Goal: Information Seeking & Learning: Check status

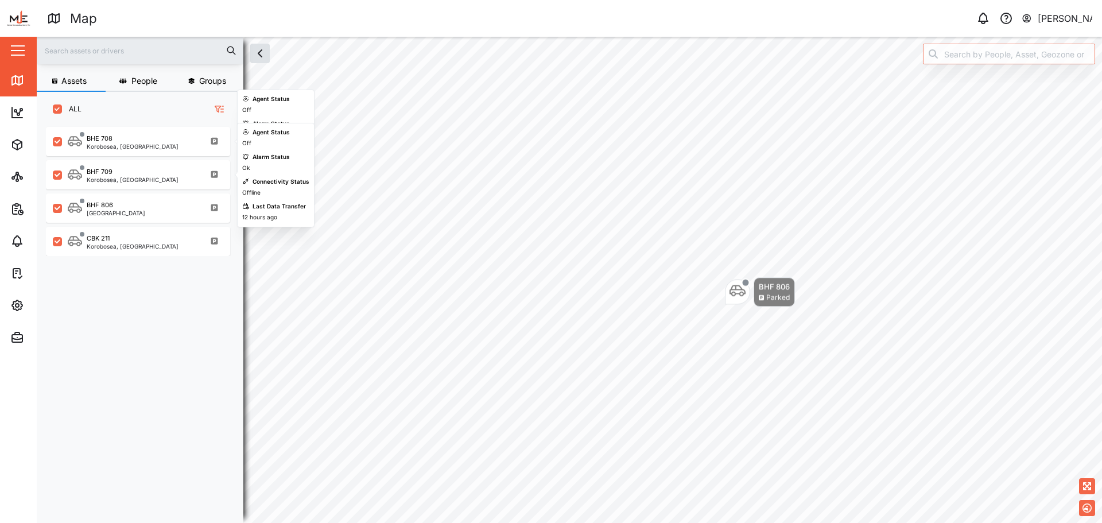
scroll to position [382, 180]
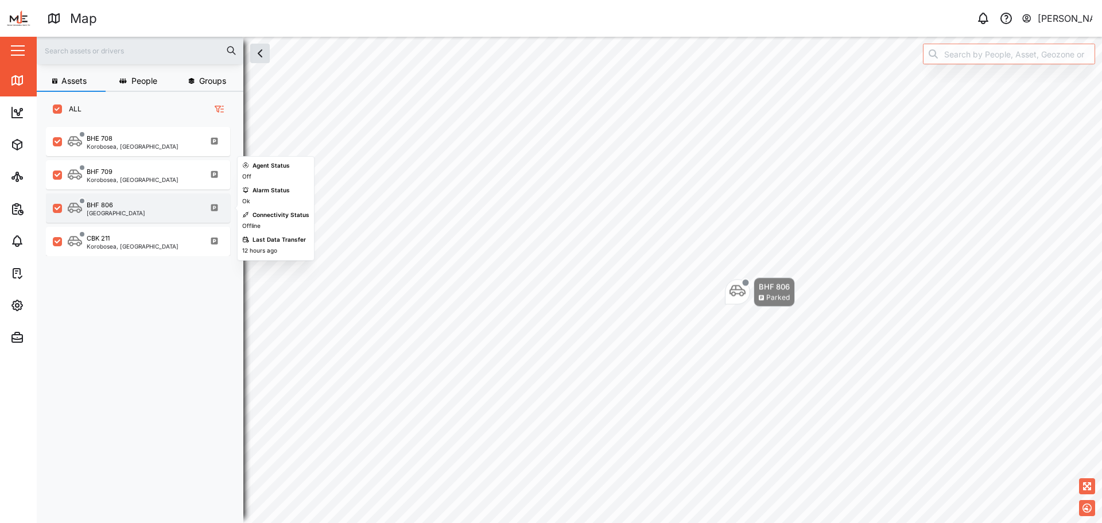
click at [150, 206] on div "BHF 806 Port Moresby" at bounding box center [146, 207] width 156 height 15
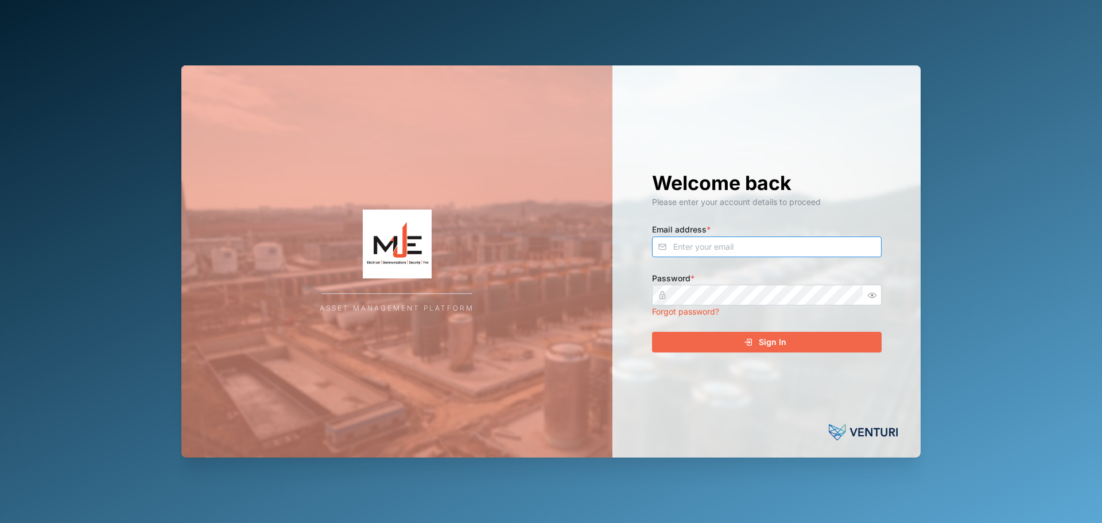
click at [710, 254] on input "Email address *" at bounding box center [767, 246] width 230 height 21
type input "[EMAIL_ADDRESS][PERSON_NAME][DOMAIN_NAME]"
click at [652, 332] on button "Sign In" at bounding box center [767, 342] width 230 height 21
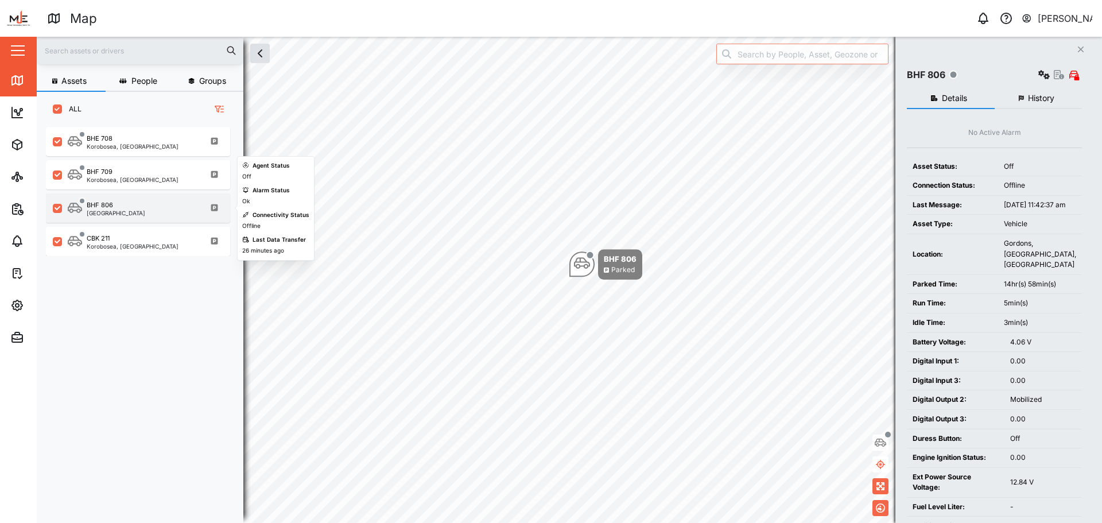
click at [107, 203] on div "BHF 806" at bounding box center [100, 205] width 26 height 10
click at [1033, 96] on span "History" at bounding box center [1041, 98] width 26 height 8
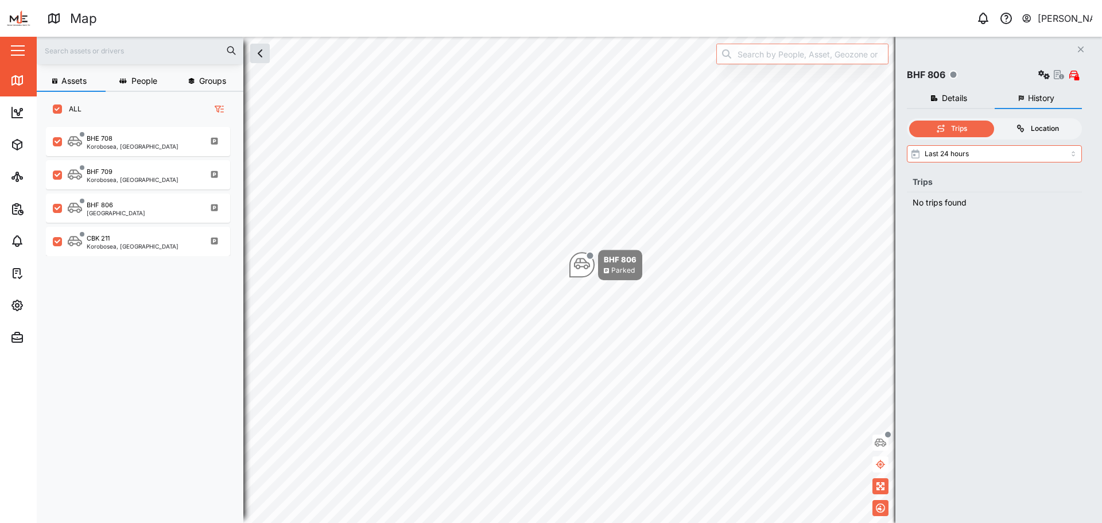
click at [1031, 136] on label "Location" at bounding box center [1036, 129] width 85 height 17
click at [994, 121] on input "Location" at bounding box center [994, 121] width 0 height 0
click at [1034, 156] on input "search" at bounding box center [994, 152] width 175 height 17
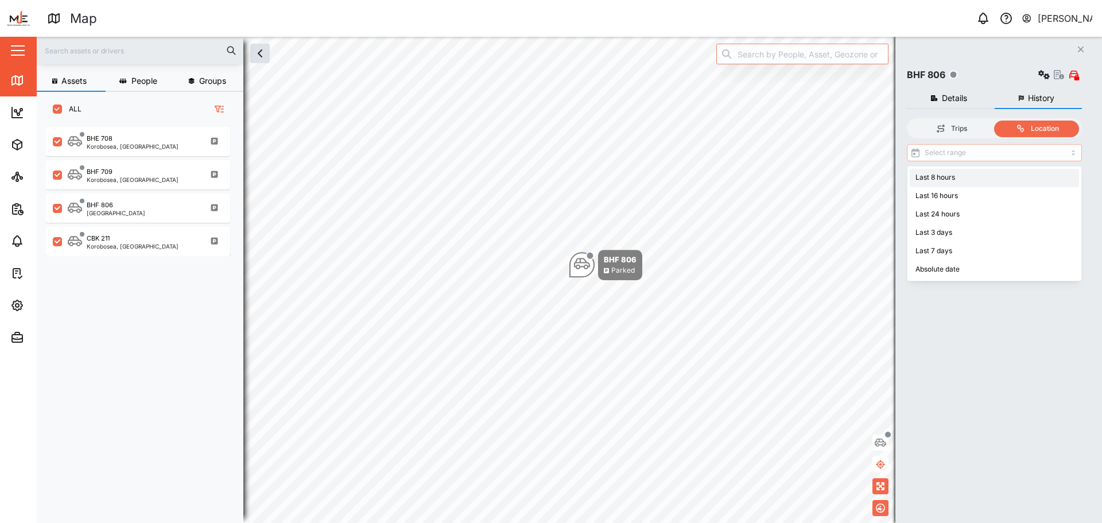
type input "Last 8 hours"
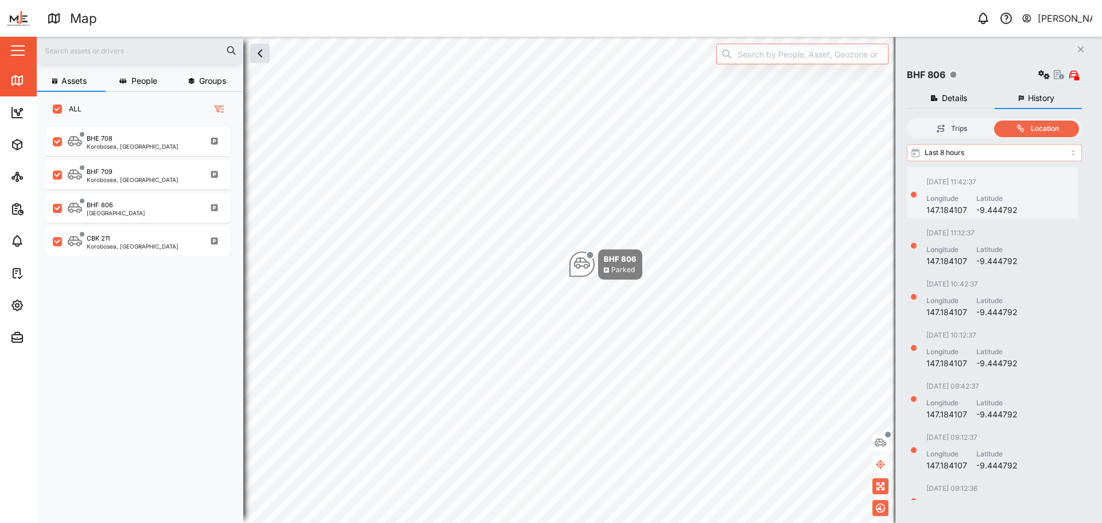
scroll to position [325, 166]
click at [1017, 201] on div "13/09/2025 11:42:37 Longitude 147.184107 Latitude -9.444792" at bounding box center [992, 197] width 171 height 40
click at [1020, 244] on div "13/09/2025 11:12:37 Longitude 147.184107 Latitude -9.444792" at bounding box center [992, 248] width 171 height 40
click at [1026, 300] on div "13/09/2025 10:42:37 Longitude 147.184107 Latitude -9.444792" at bounding box center [992, 299] width 171 height 40
click at [1018, 349] on div "13/09/2025 10:12:37 Longitude 147.184107 Latitude -9.444792" at bounding box center [992, 350] width 171 height 40
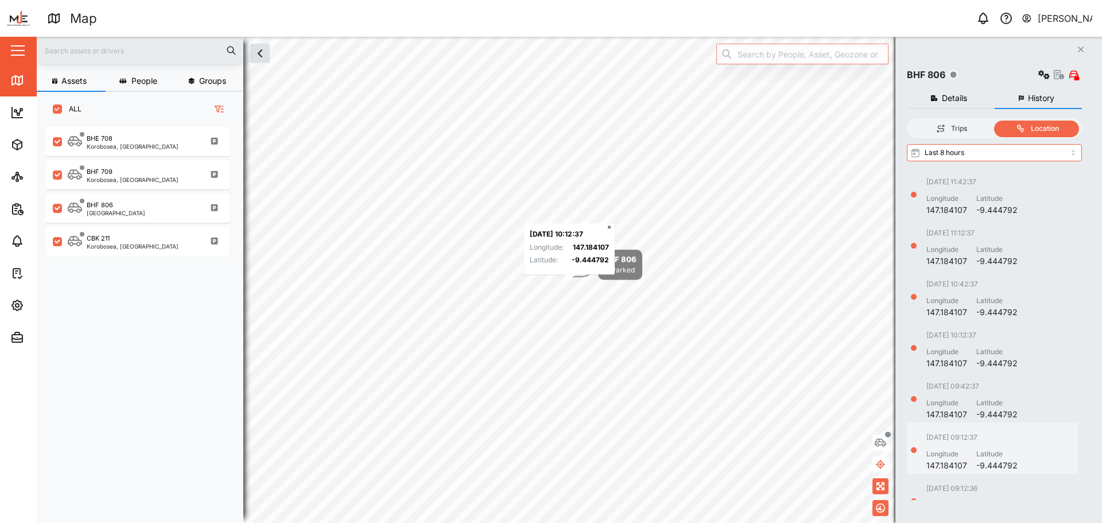
click at [1013, 427] on div "13/09/2025 09:12:37 Longitude 147.184107 Latitude -9.444792" at bounding box center [992, 447] width 171 height 51
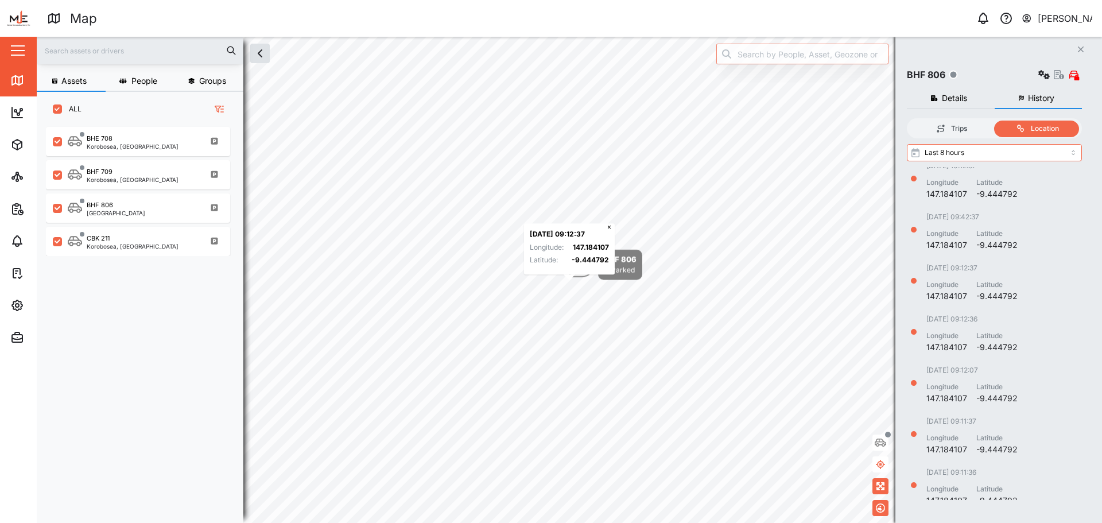
scroll to position [172, 0]
click at [991, 405] on div "13/09/2025 09:11:37 Longitude 147.184107 Latitude -9.444792" at bounding box center [992, 428] width 171 height 51
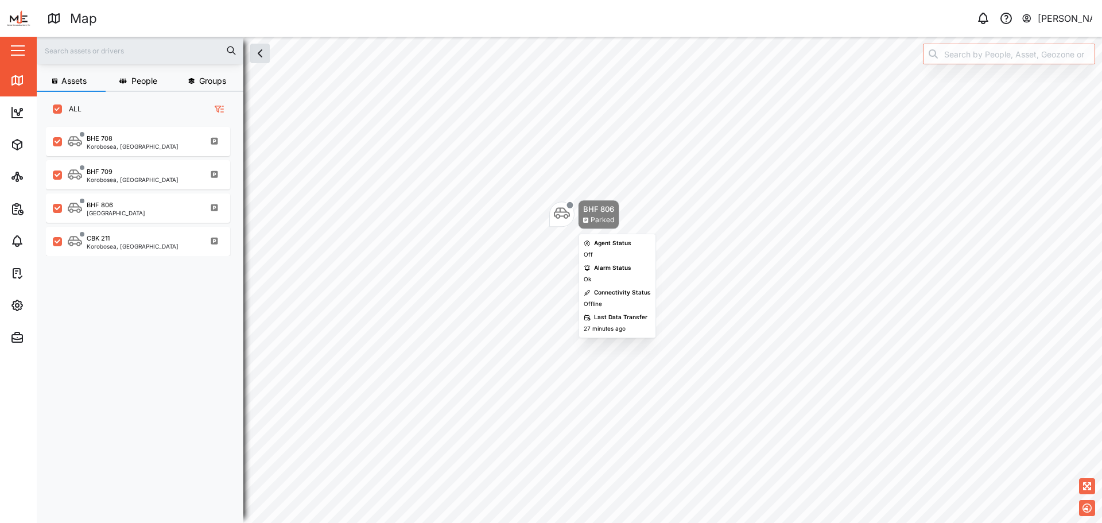
click at [565, 216] on icon "Map marker" at bounding box center [562, 213] width 16 height 16
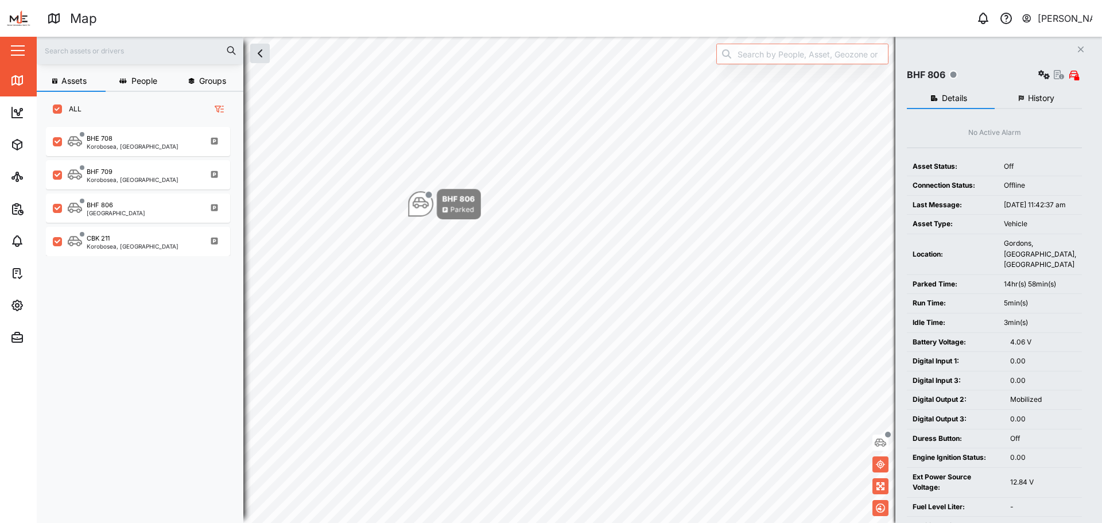
click at [1042, 92] on button "History" at bounding box center [1038, 98] width 88 height 21
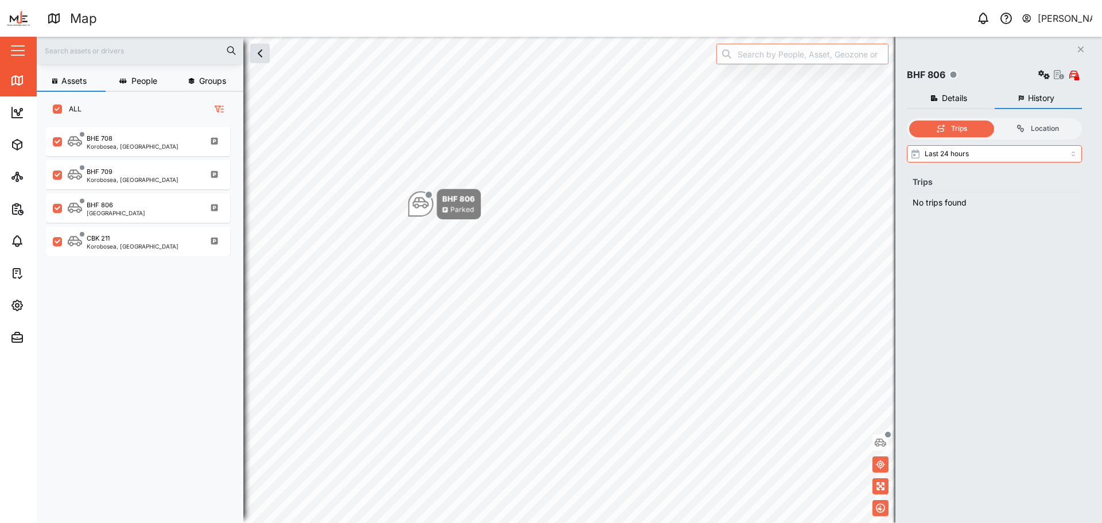
click at [1033, 165] on div "Last 24 hours Trips No trips found" at bounding box center [994, 179] width 175 height 68
click at [1031, 159] on input "Last 24 hours" at bounding box center [994, 153] width 175 height 17
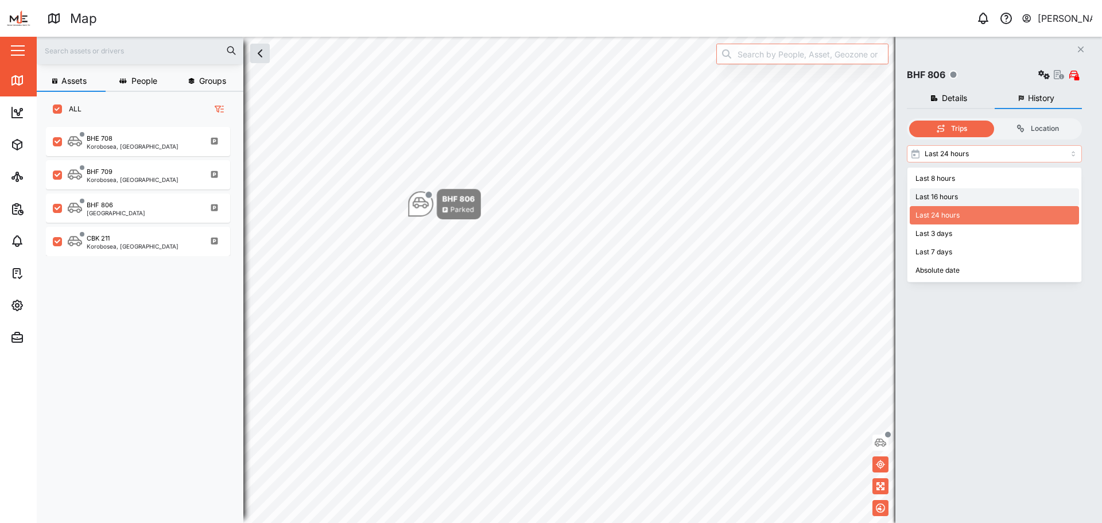
type input "Last 16 hours"
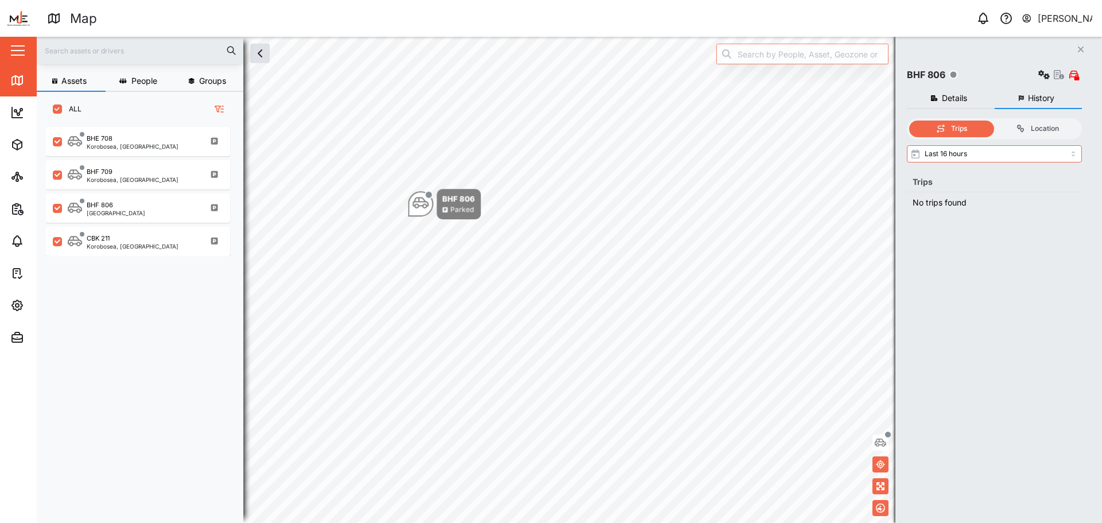
click at [1036, 120] on div "Trips Location" at bounding box center [994, 128] width 175 height 21
click at [1042, 129] on div "Location" at bounding box center [1045, 128] width 28 height 11
click at [994, 121] on input "Location" at bounding box center [994, 121] width 0 height 0
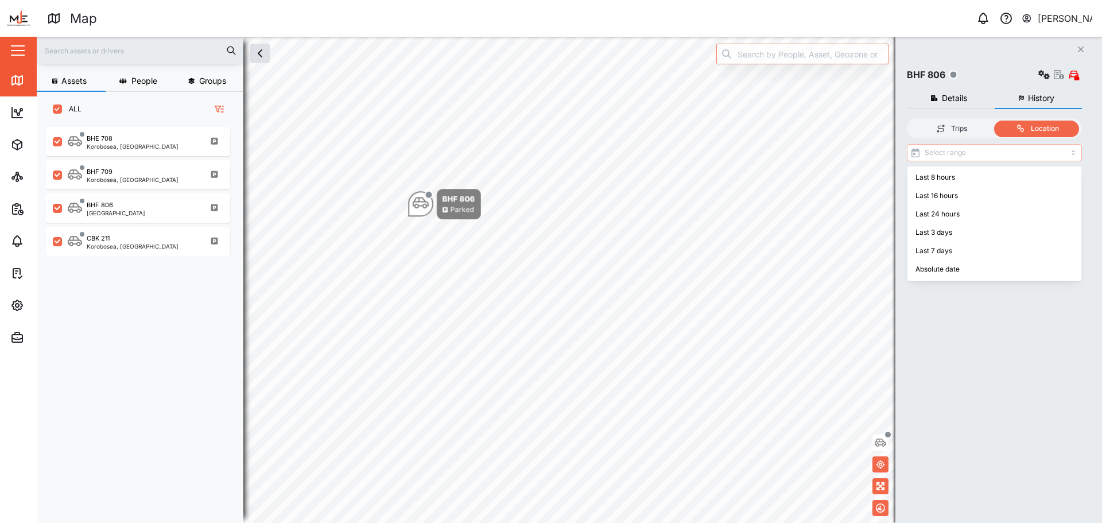
click at [984, 155] on input "search" at bounding box center [994, 152] width 175 height 17
type input "Last 16 hours"
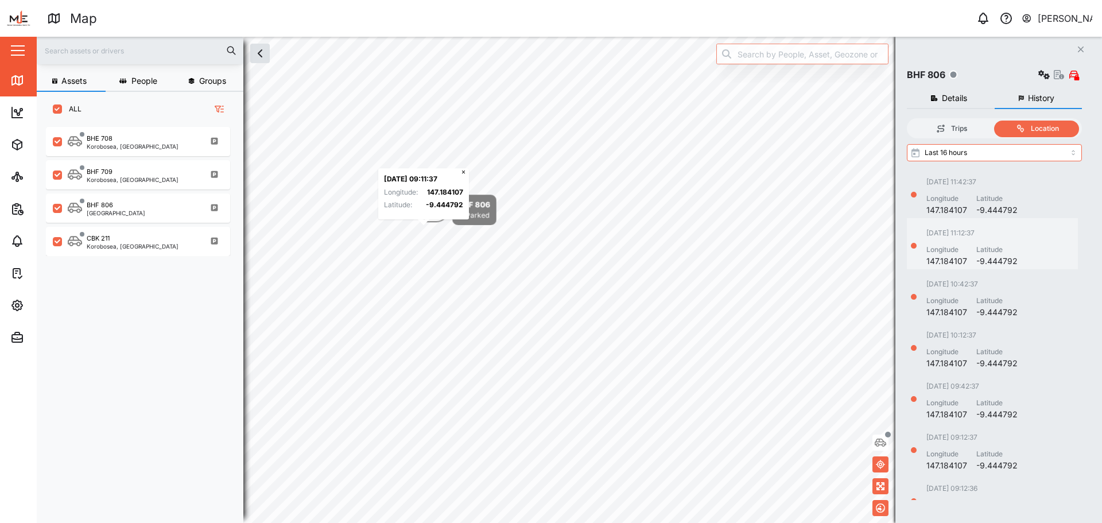
scroll to position [325, 166]
click at [990, 192] on div "13/09/2025 11:42:37 Longitude 147.184107 Latitude -9.444792" at bounding box center [971, 197] width 91 height 40
click at [1011, 248] on div "Latitude" at bounding box center [996, 249] width 41 height 11
click at [1025, 315] on div "13/09/2025 10:42:37 Longitude 147.184107 Latitude -9.444792" at bounding box center [992, 299] width 171 height 40
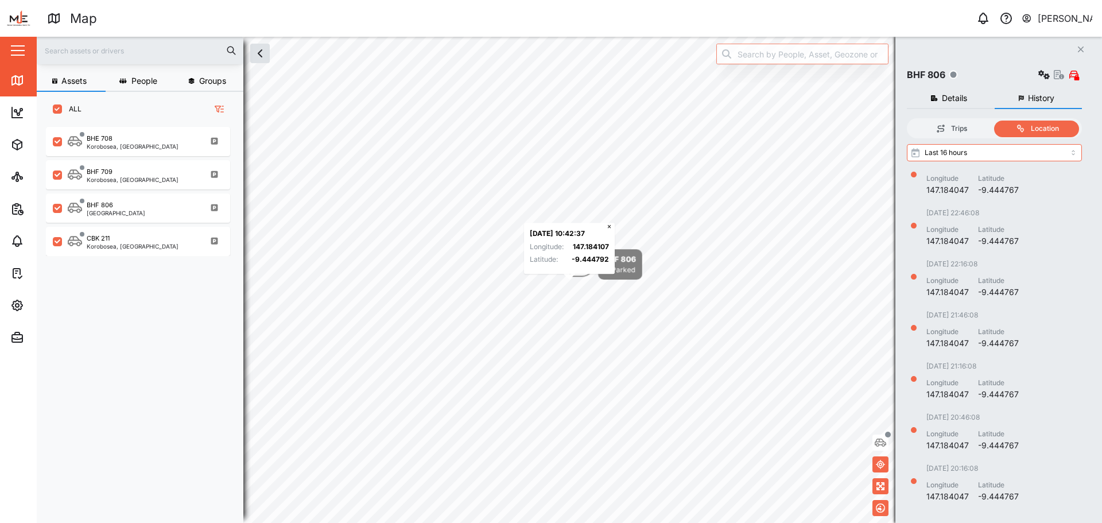
scroll to position [3447, 0]
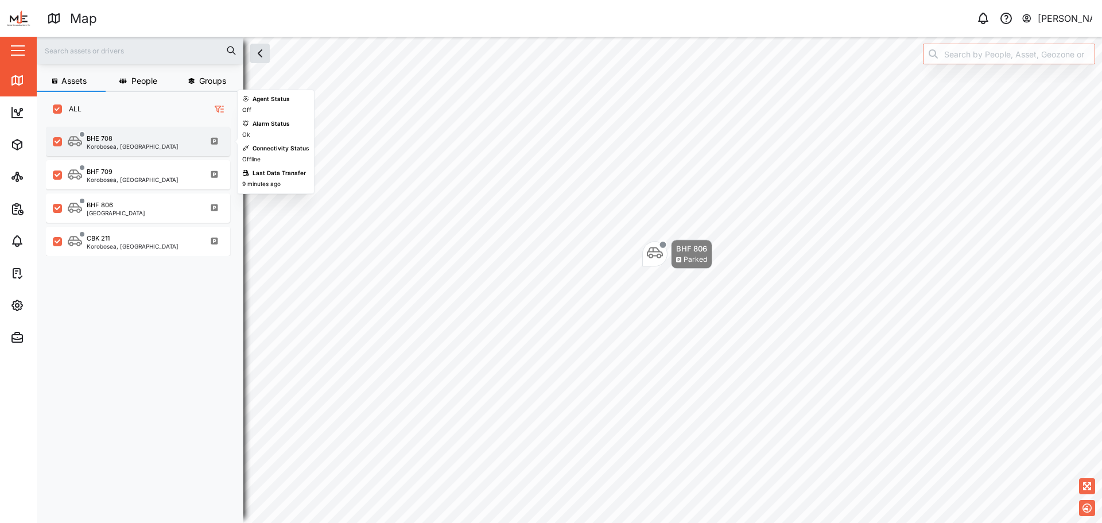
click at [172, 147] on div "BHE 708 Korobosea, Port Moresby" at bounding box center [146, 141] width 156 height 15
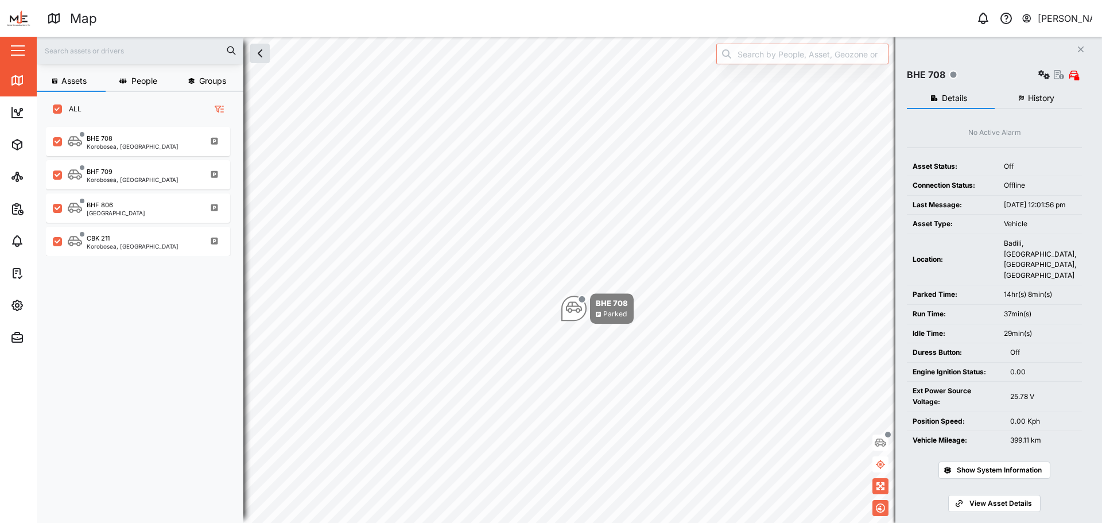
click at [1032, 101] on span "History" at bounding box center [1041, 98] width 26 height 8
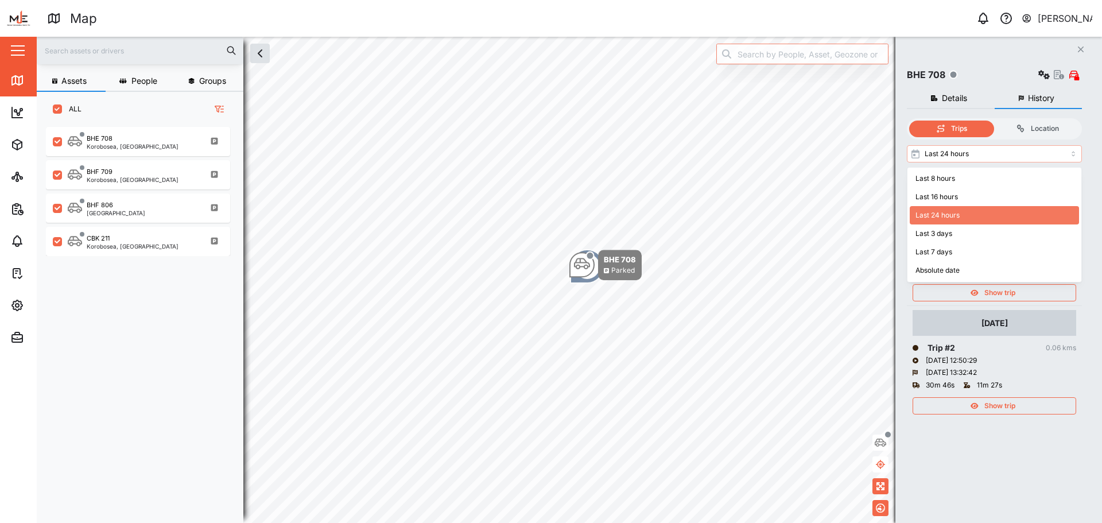
click at [1030, 154] on input "Last 24 hours" at bounding box center [994, 153] width 175 height 17
click at [1009, 151] on input "Last 24 hours" at bounding box center [994, 153] width 175 height 17
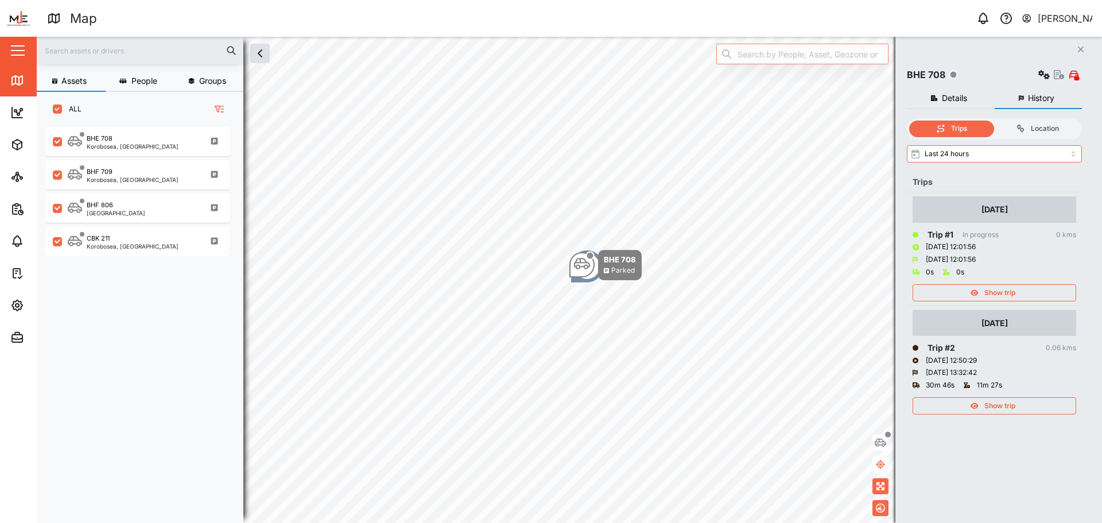
click at [1012, 287] on span "Show trip" at bounding box center [999, 293] width 31 height 16
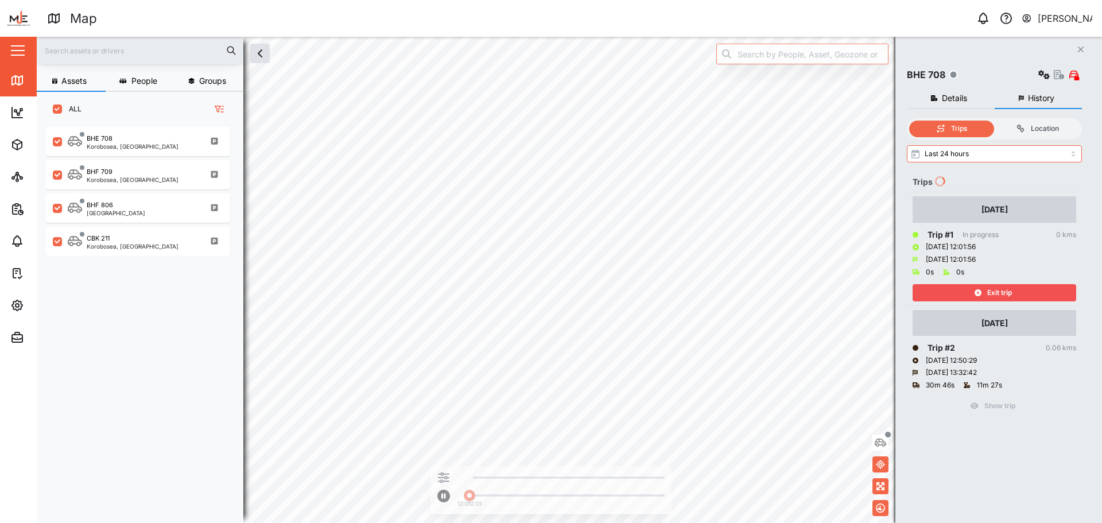
click at [1012, 287] on div "Exit trip" at bounding box center [992, 293] width 149 height 16
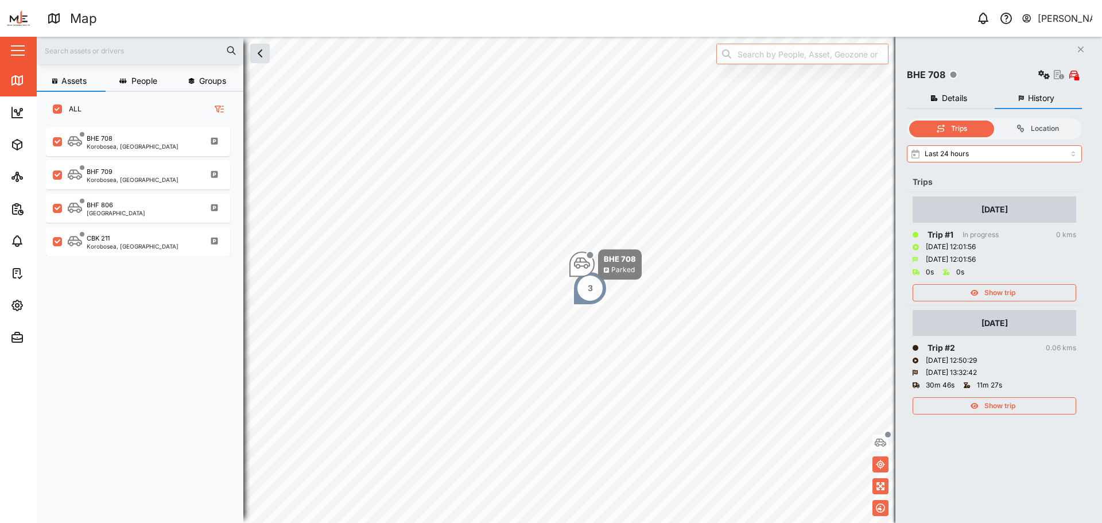
click at [999, 398] on button "Show trip" at bounding box center [994, 405] width 164 height 17
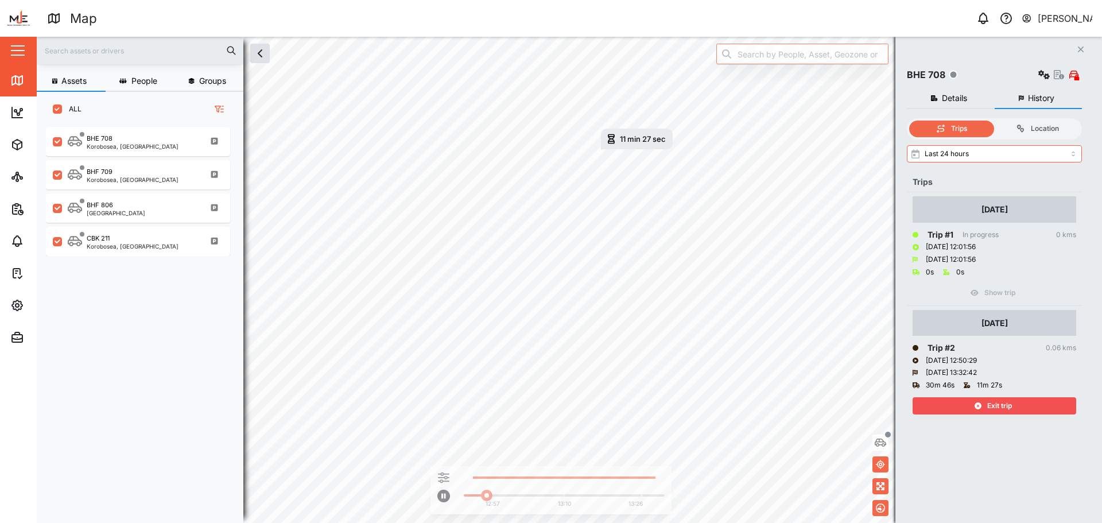
click at [998, 400] on span "Exit trip" at bounding box center [999, 406] width 25 height 16
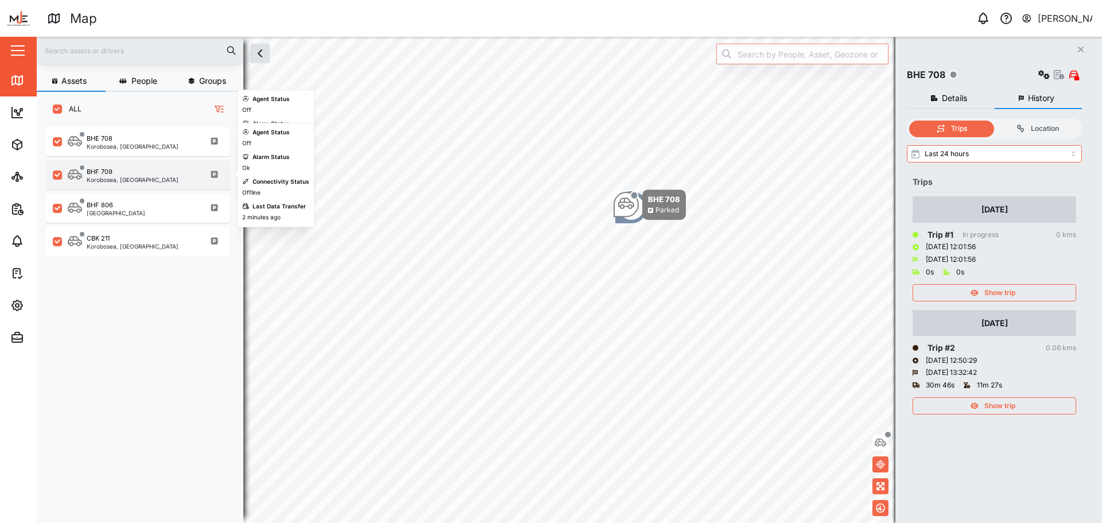
click at [162, 169] on div "BHF 709 Korobosea, Port Moresby" at bounding box center [146, 174] width 156 height 15
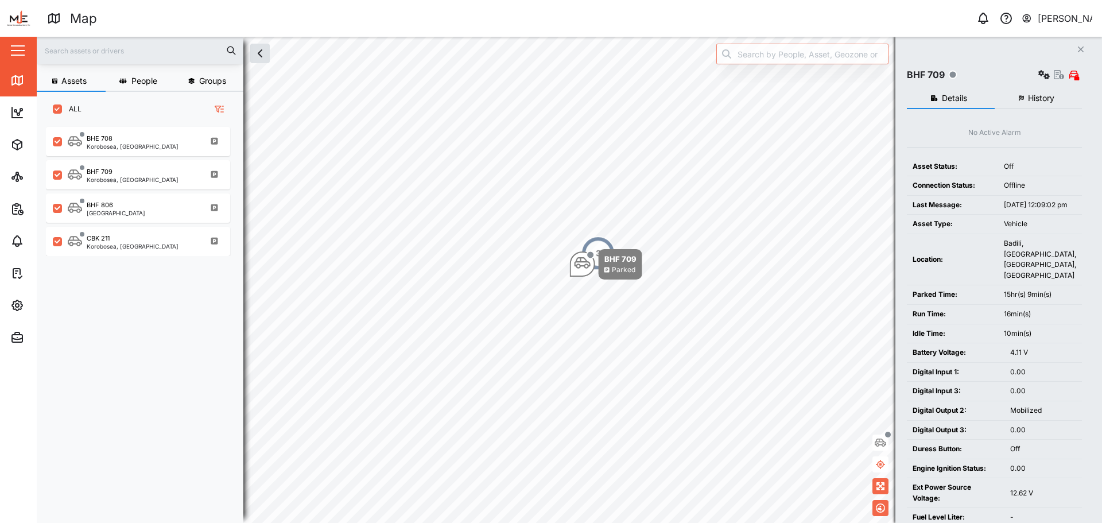
click at [1028, 85] on div "Details History No Active Alarm Asset Status: Off Connection Status: Offline La…" at bounding box center [994, 405] width 175 height 644
click at [1032, 99] on span "History" at bounding box center [1041, 98] width 26 height 8
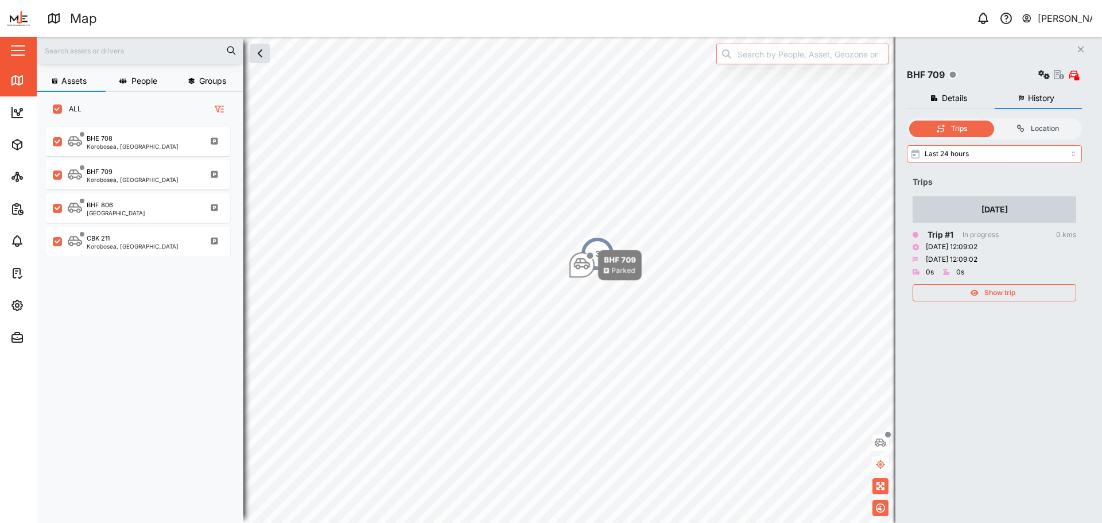
click at [1007, 293] on span "Show trip" at bounding box center [999, 293] width 31 height 16
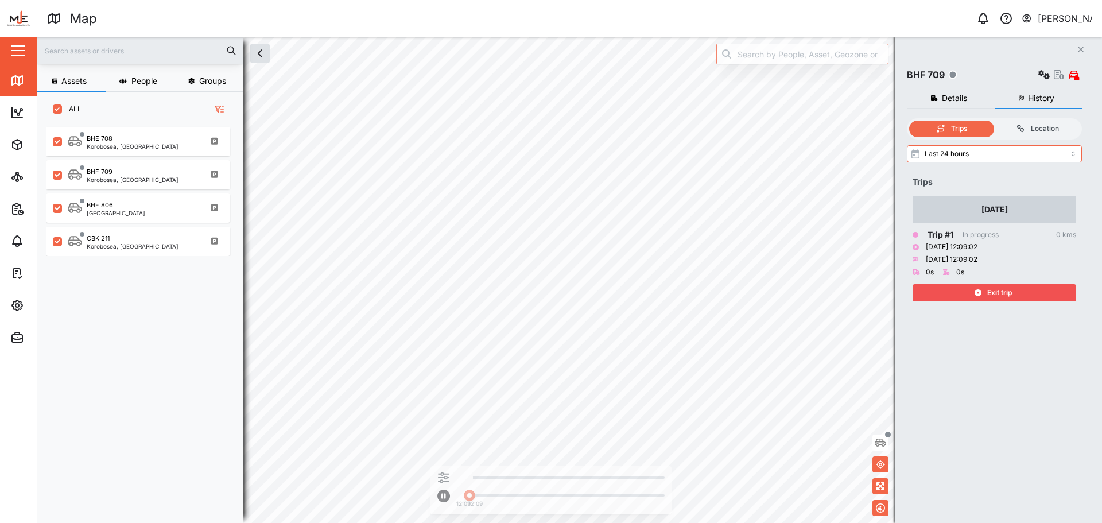
click at [1008, 293] on span "Exit trip" at bounding box center [999, 293] width 25 height 16
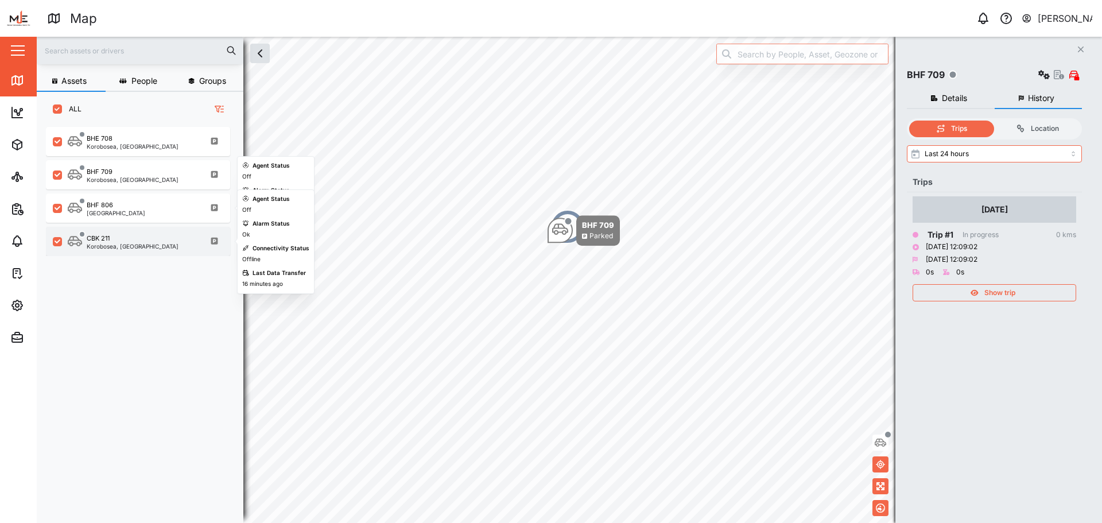
click at [190, 242] on div "CBK 211 Korobosea, Port Moresby" at bounding box center [146, 241] width 156 height 15
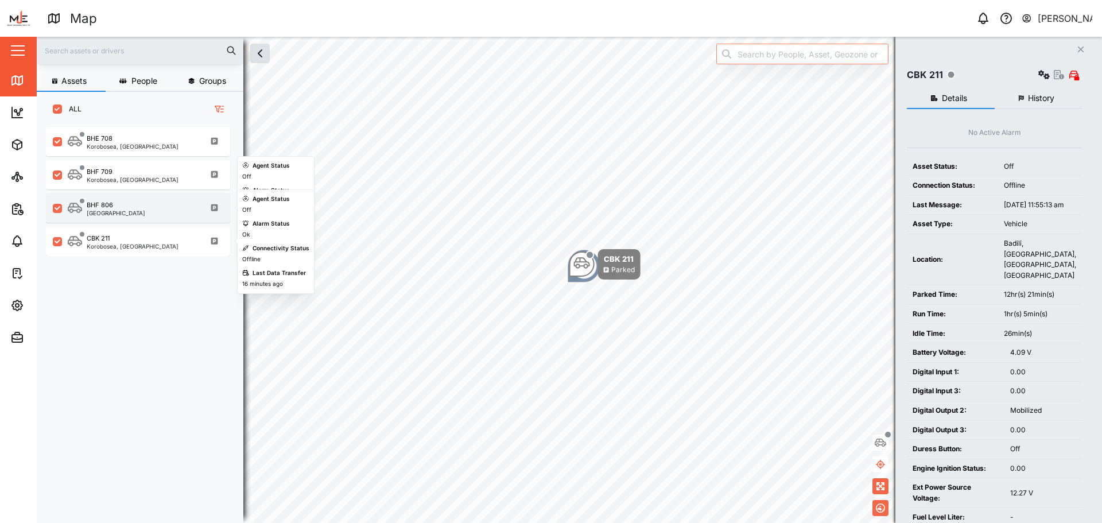
click at [125, 207] on div "BHF 806 Port Moresby" at bounding box center [146, 207] width 156 height 15
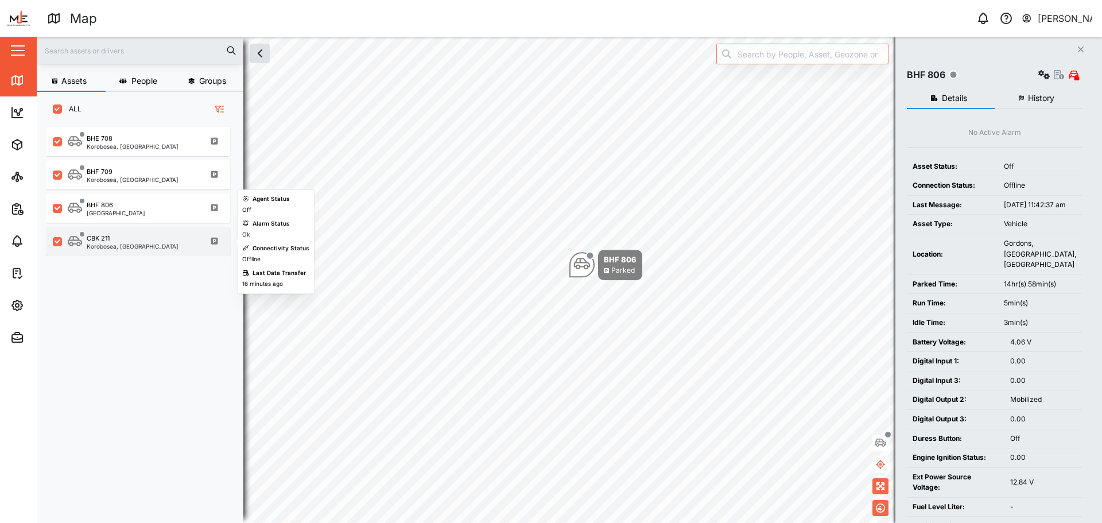
click at [163, 246] on div "CBK 211 Korobosea, Port Moresby" at bounding box center [146, 241] width 156 height 15
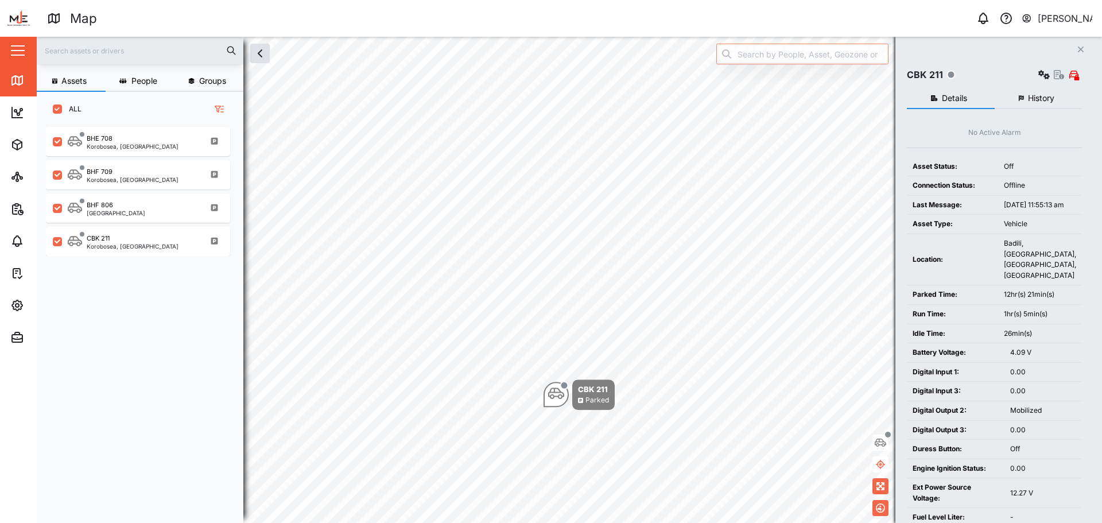
click at [1044, 97] on span "History" at bounding box center [1041, 98] width 26 height 8
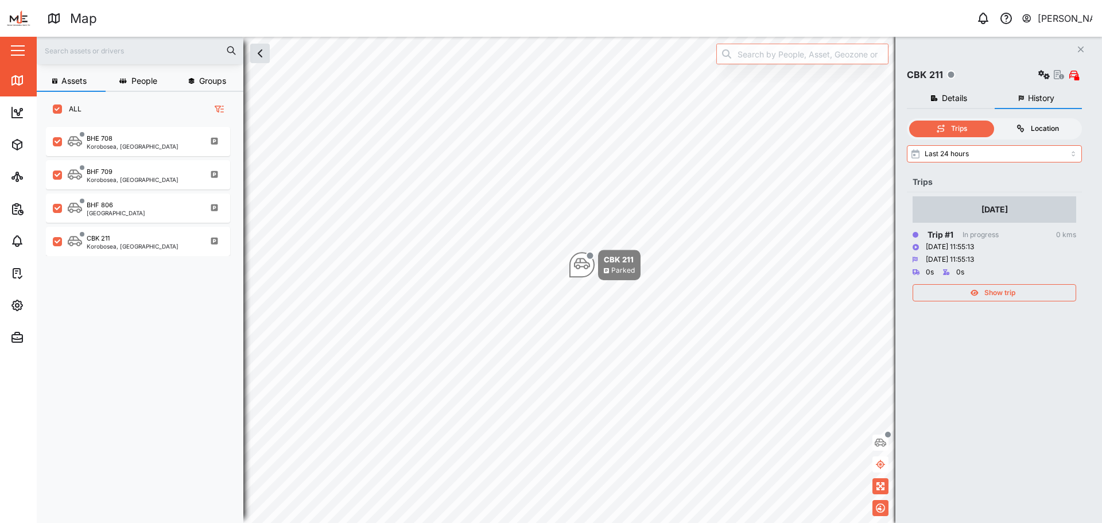
click at [1029, 125] on div "Location" at bounding box center [1036, 128] width 73 height 11
click at [994, 121] on input "Location" at bounding box center [994, 121] width 0 height 0
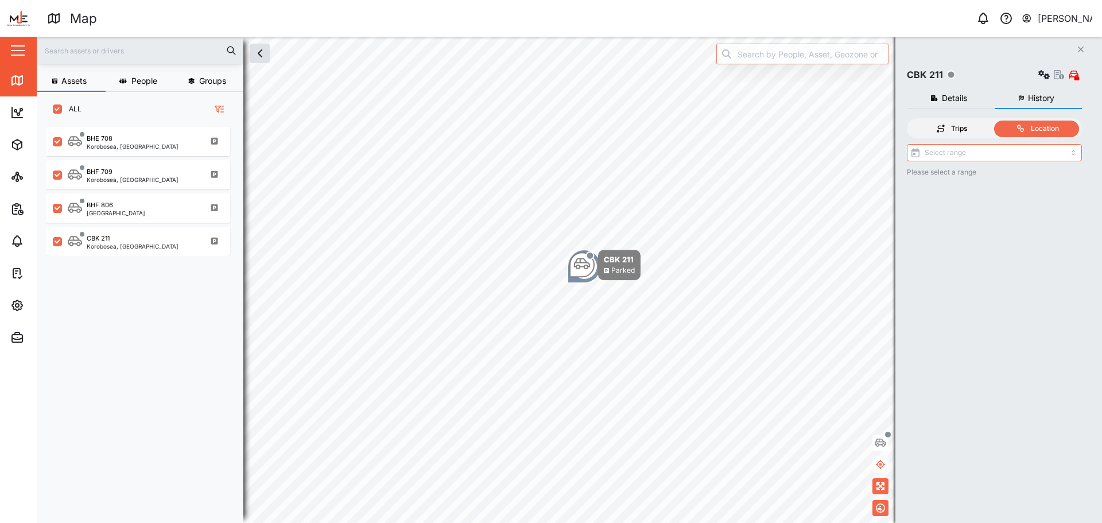
click at [948, 129] on div "Trips" at bounding box center [951, 128] width 73 height 11
click at [909, 121] on input "Trips" at bounding box center [909, 121] width 0 height 0
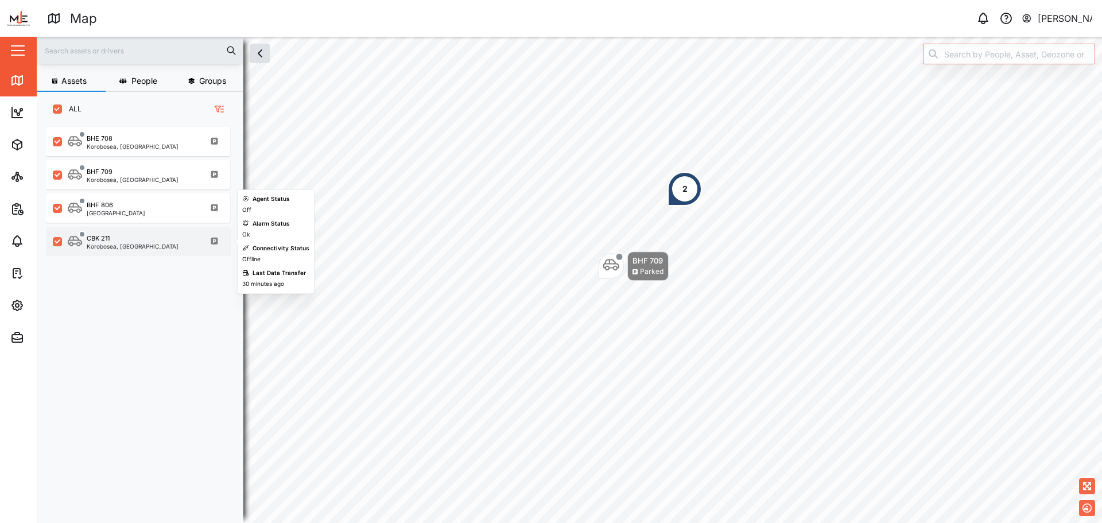
click at [135, 233] on div "CBK 211 Korobosea, Port Moresby" at bounding box center [138, 241] width 184 height 29
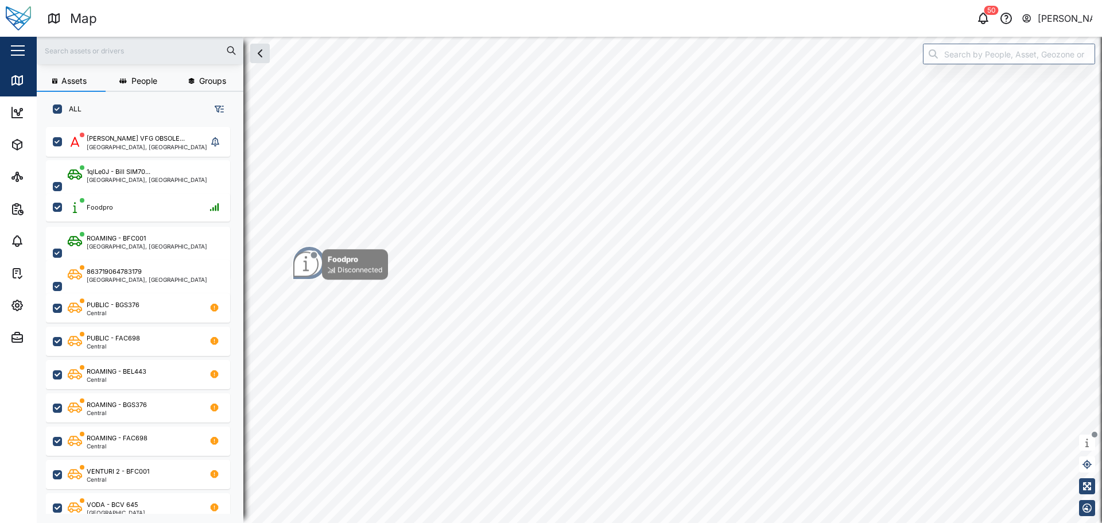
scroll to position [57, 0]
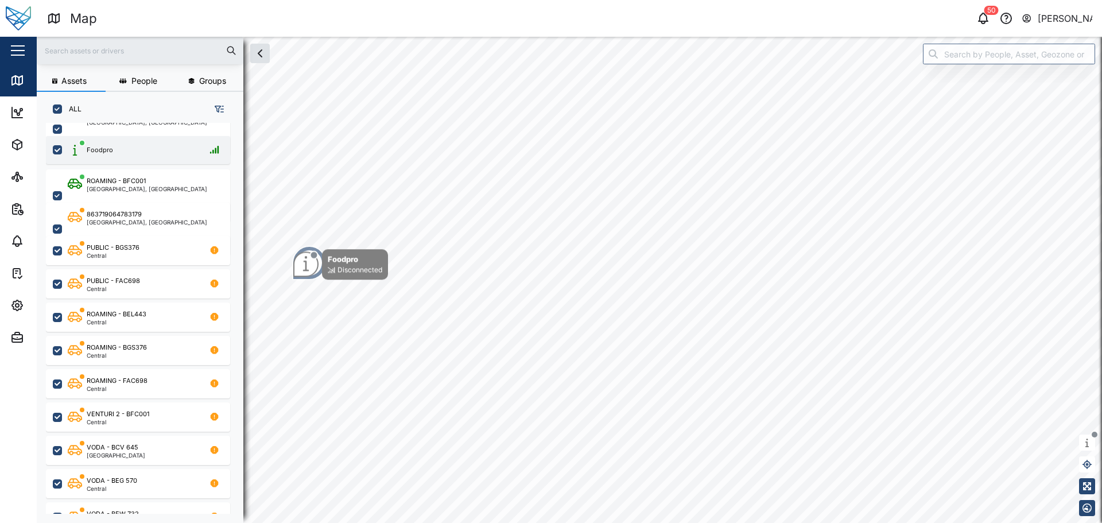
click at [116, 146] on div "Foodpro" at bounding box center [146, 150] width 156 height 14
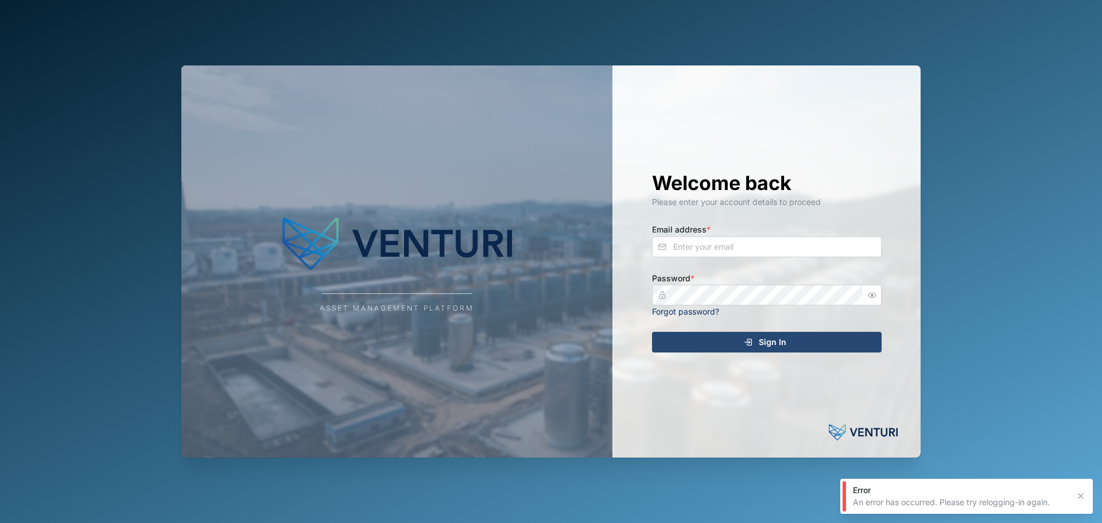
click at [810, 235] on div "Email address *" at bounding box center [767, 239] width 230 height 35
click at [821, 256] on div "Email address *" at bounding box center [767, 239] width 230 height 35
click at [803, 239] on input "Email address *" at bounding box center [767, 246] width 230 height 21
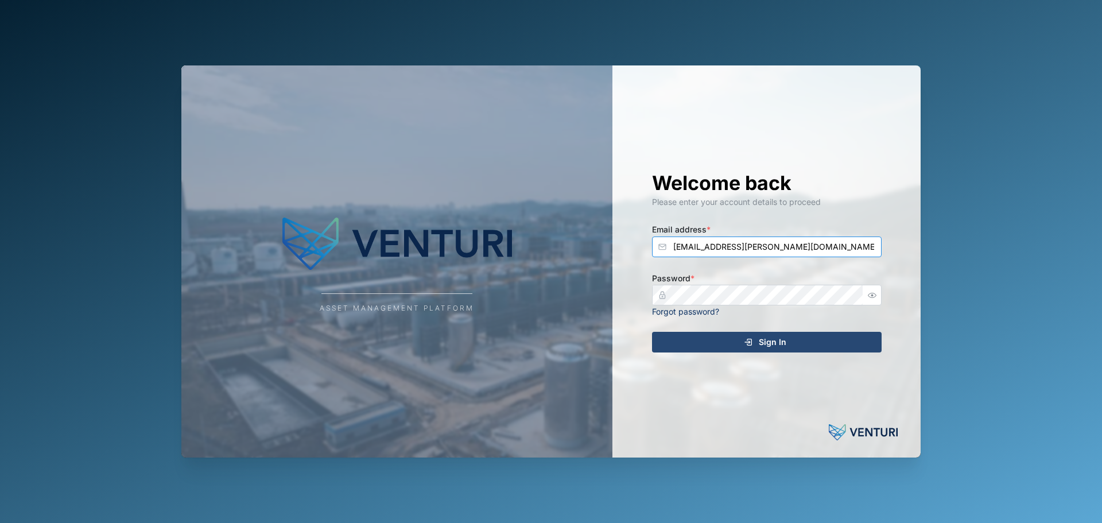
type input "[EMAIL_ADDRESS][PERSON_NAME][DOMAIN_NAME]"
click at [652, 332] on button "Sign In" at bounding box center [767, 342] width 230 height 21
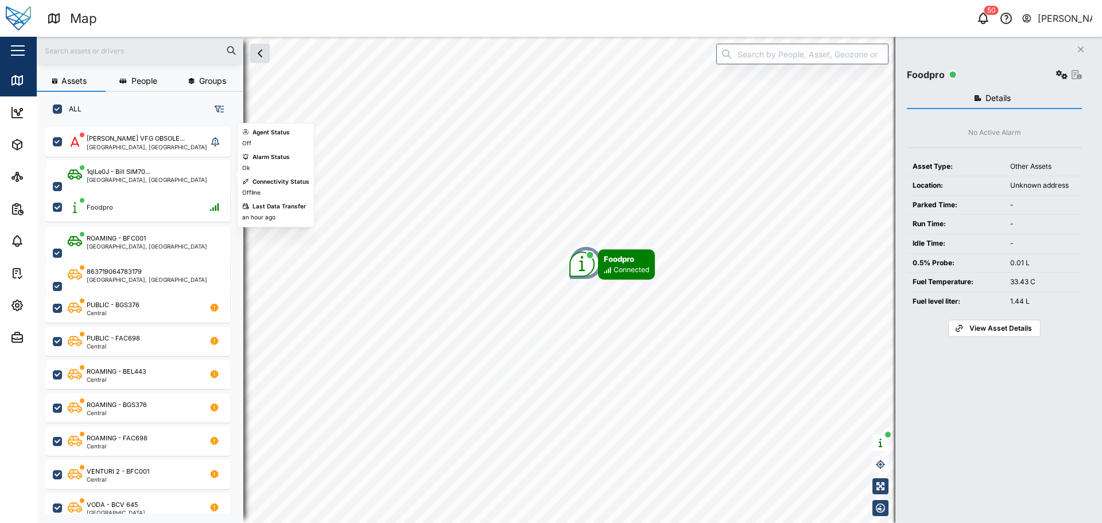
click at [144, 192] on div "Foodpro" at bounding box center [138, 205] width 184 height 33
drag, startPoint x: 154, startPoint y: 205, endPoint x: 160, endPoint y: 207, distance: 6.0
click at [160, 207] on div "Foodpro" at bounding box center [146, 207] width 156 height 14
click at [1058, 77] on icon "button" at bounding box center [1061, 74] width 11 height 9
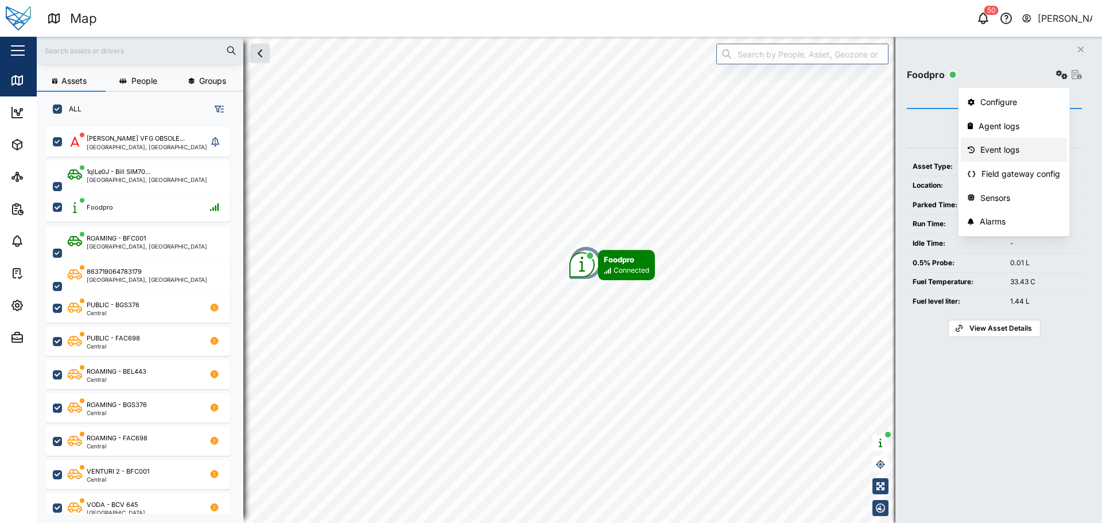
click at [1015, 152] on div "Event logs" at bounding box center [1020, 149] width 80 height 13
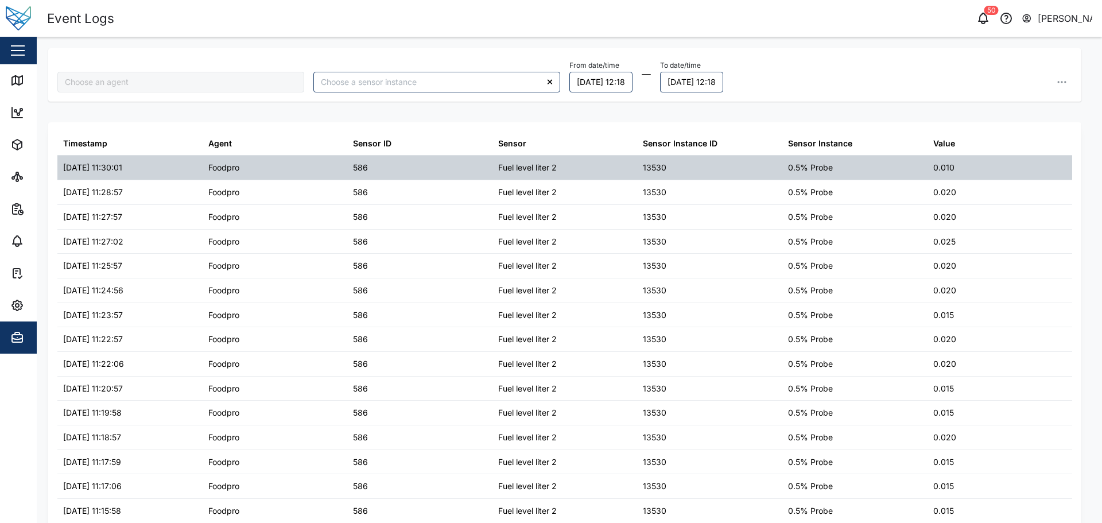
type input "Foodpro"
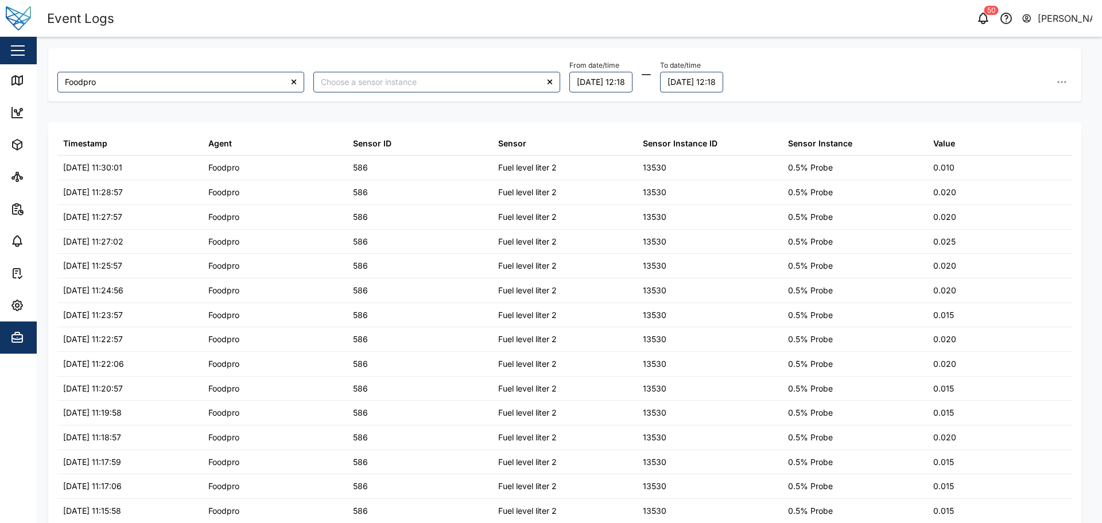
click at [425, 69] on div at bounding box center [437, 82] width 256 height 30
click at [399, 90] on input "search" at bounding box center [436, 82] width 247 height 21
type input "Fuel Temperature"
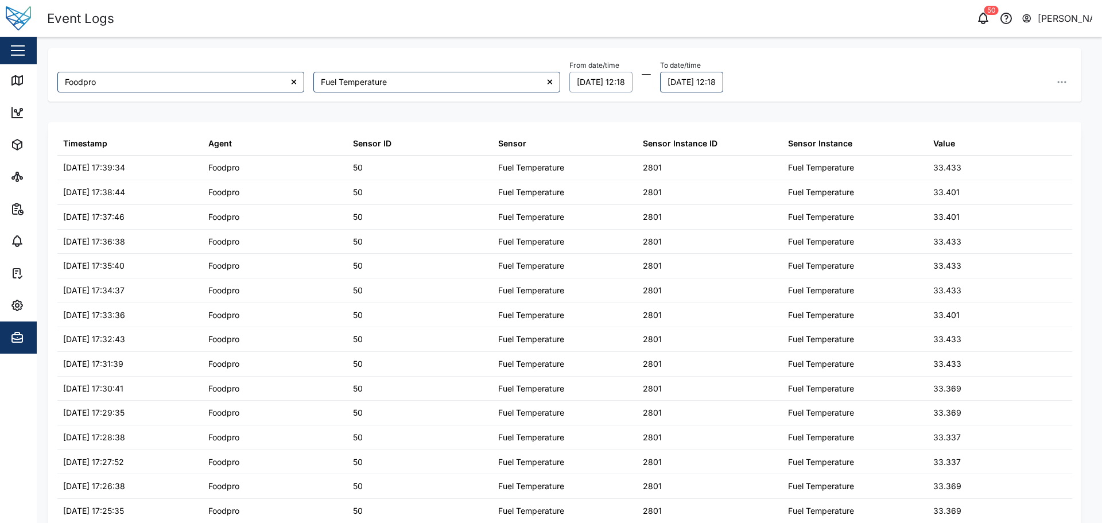
click at [632, 81] on button "12/09/2025 12:18" at bounding box center [600, 82] width 63 height 21
click at [617, 273] on input "12:18" at bounding box center [634, 272] width 119 height 21
type input "00:18"
click at [712, 271] on icon "button" at bounding box center [713, 272] width 7 height 5
click at [599, 81] on button "12/09/2025 00:18" at bounding box center [601, 82] width 65 height 21
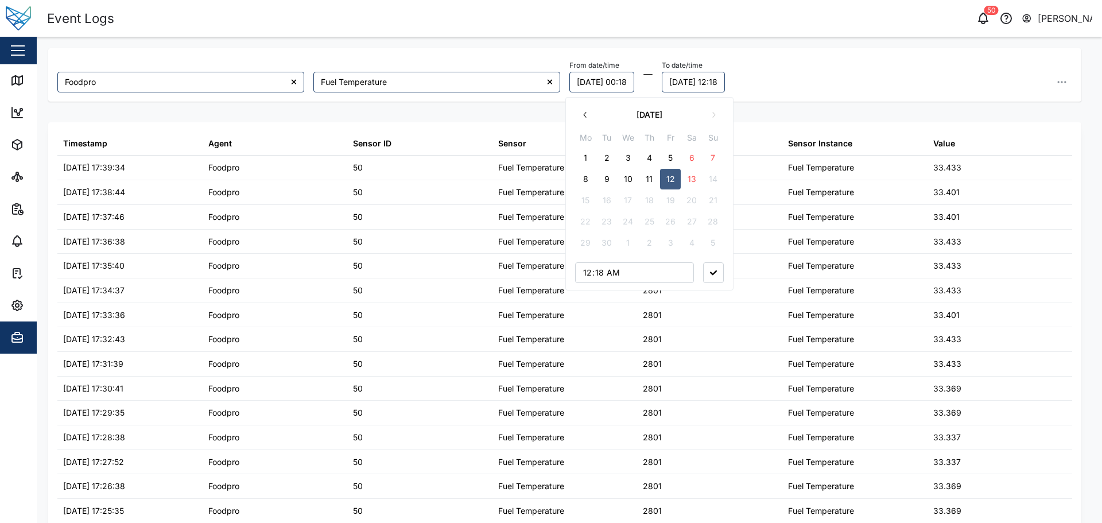
click at [694, 180] on button "13" at bounding box center [691, 179] width 21 height 21
click at [722, 285] on div "September 2025 Mo Tu We Th Fr Sa Su 1 2 3 4 5 6 7 8 9 10 11 12 13 14 15 16 17 1…" at bounding box center [649, 194] width 168 height 194
click at [718, 279] on button "button" at bounding box center [713, 272] width 21 height 21
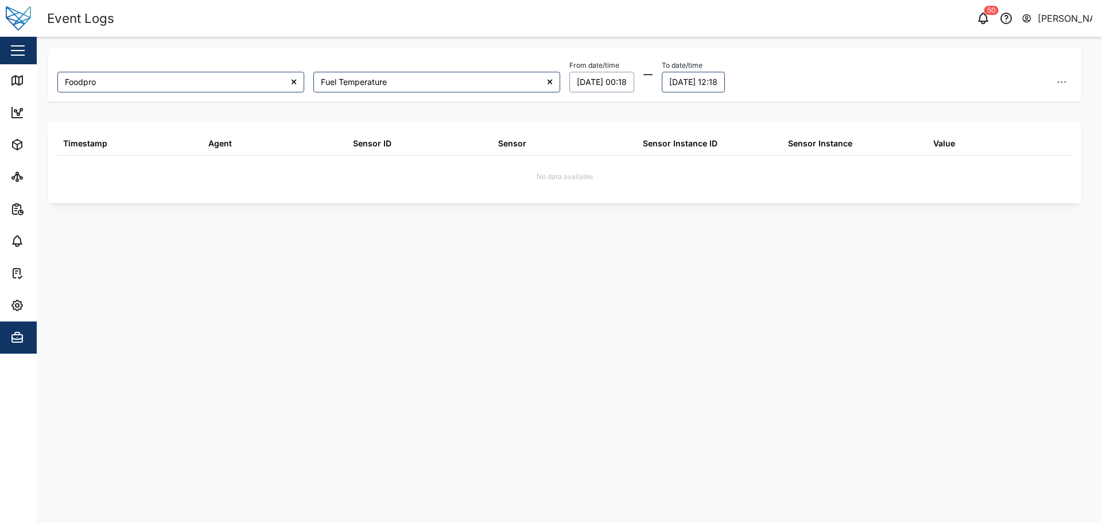
click at [628, 87] on button "13/09/2025 00:18" at bounding box center [601, 82] width 65 height 21
click at [708, 79] on button "13/09/2025 12:18" at bounding box center [693, 82] width 63 height 21
click at [830, 274] on button "button" at bounding box center [826, 272] width 21 height 21
click at [553, 82] on icon at bounding box center [550, 82] width 6 height 8
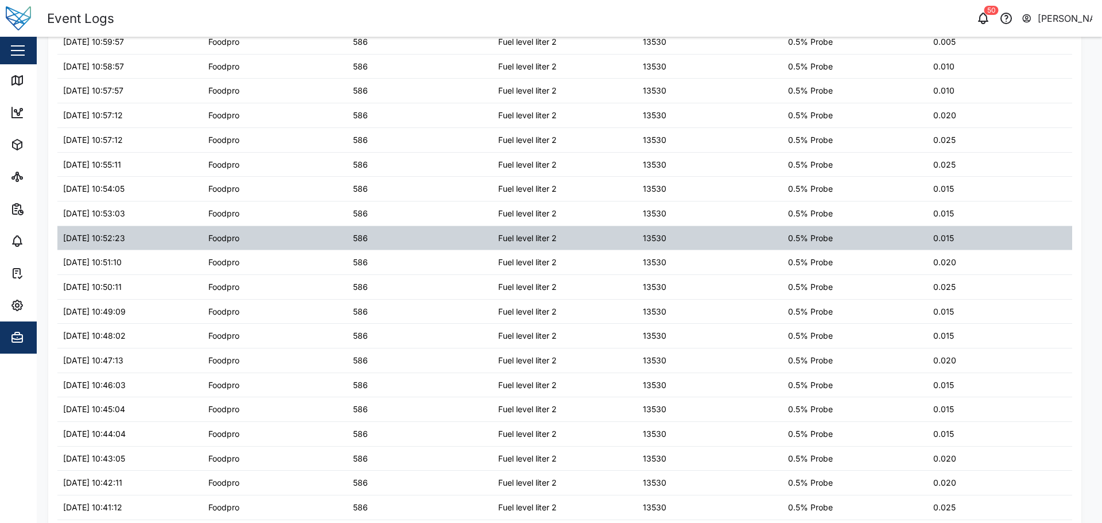
scroll to position [892, 0]
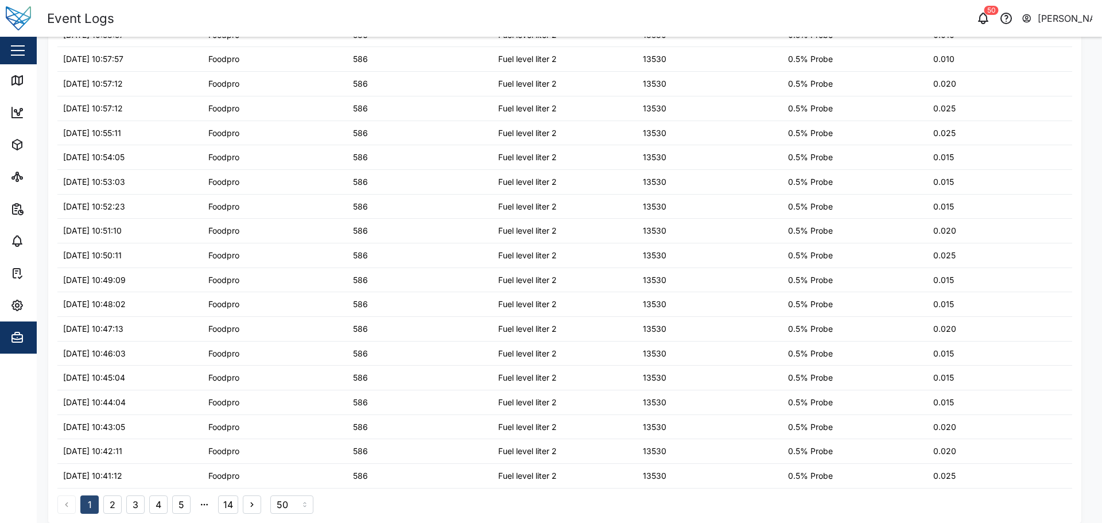
click at [117, 503] on button "2" at bounding box center [112, 504] width 18 height 18
click at [135, 501] on button "3" at bounding box center [135, 504] width 18 height 18
click at [161, 506] on button "4" at bounding box center [158, 504] width 18 height 18
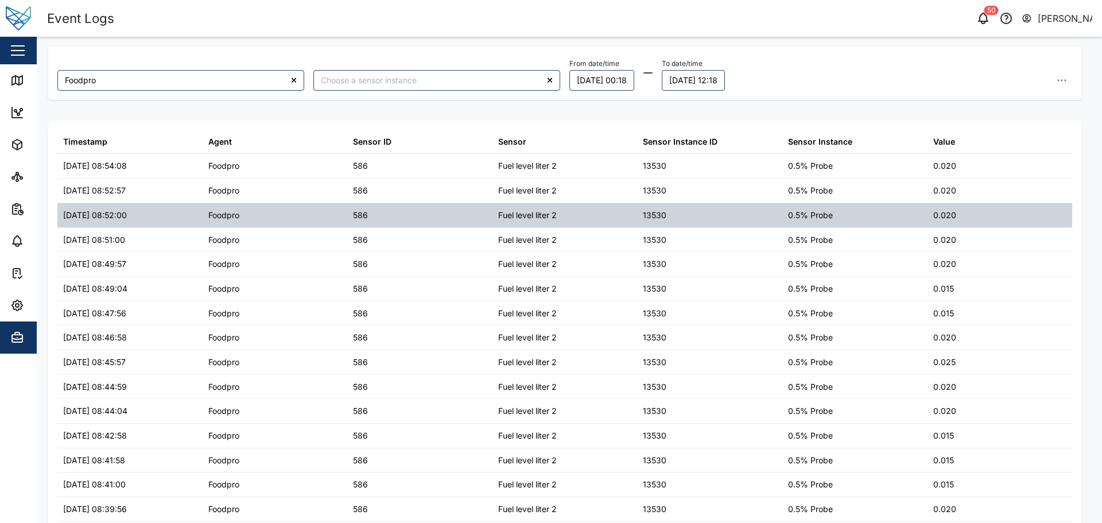
scroll to position [0, 0]
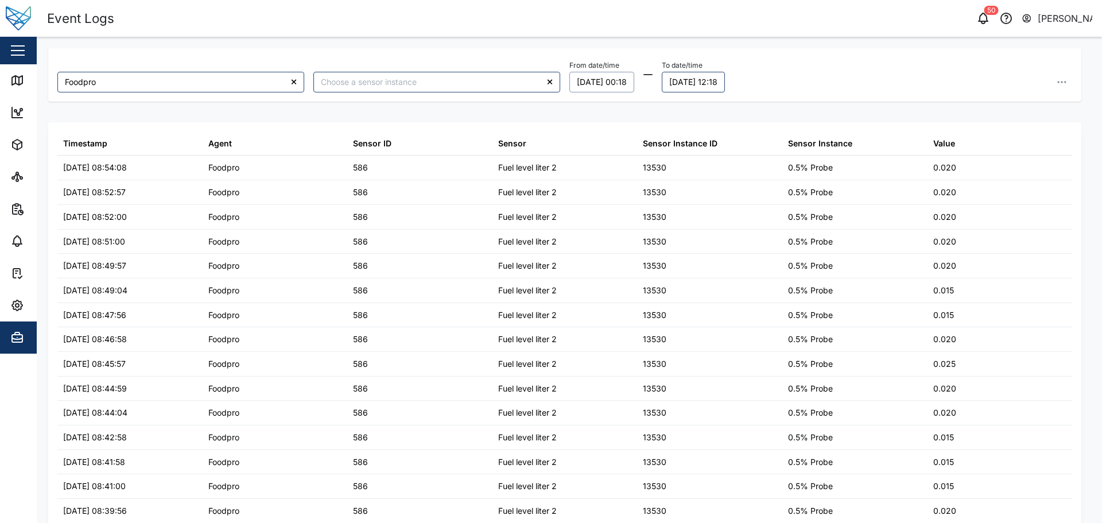
click at [612, 83] on button "13/09/2025 00:18" at bounding box center [601, 82] width 65 height 21
click at [664, 178] on button "12" at bounding box center [670, 179] width 21 height 21
click at [657, 182] on button "11" at bounding box center [649, 179] width 21 height 21
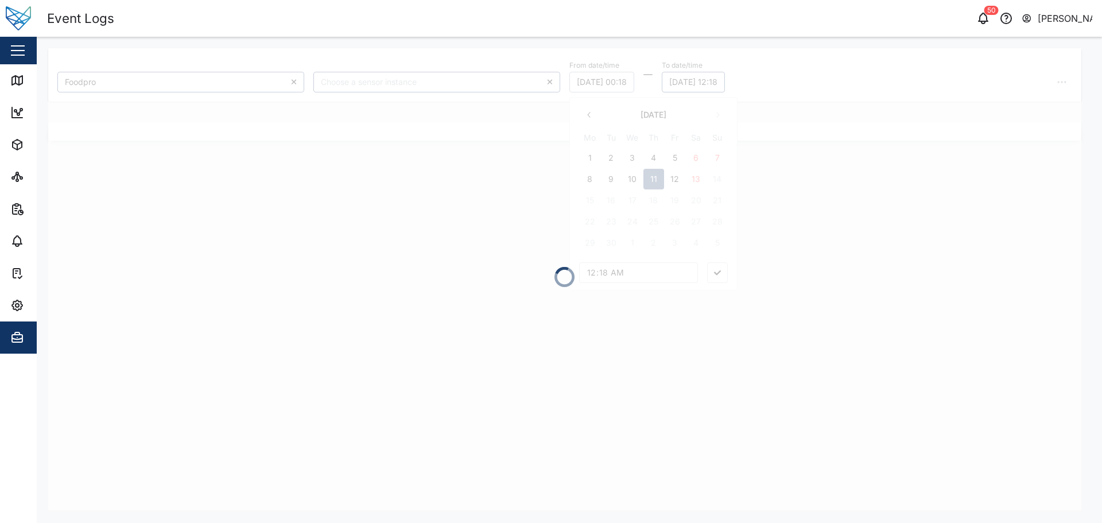
click at [716, 275] on div at bounding box center [564, 279] width 1033 height 462
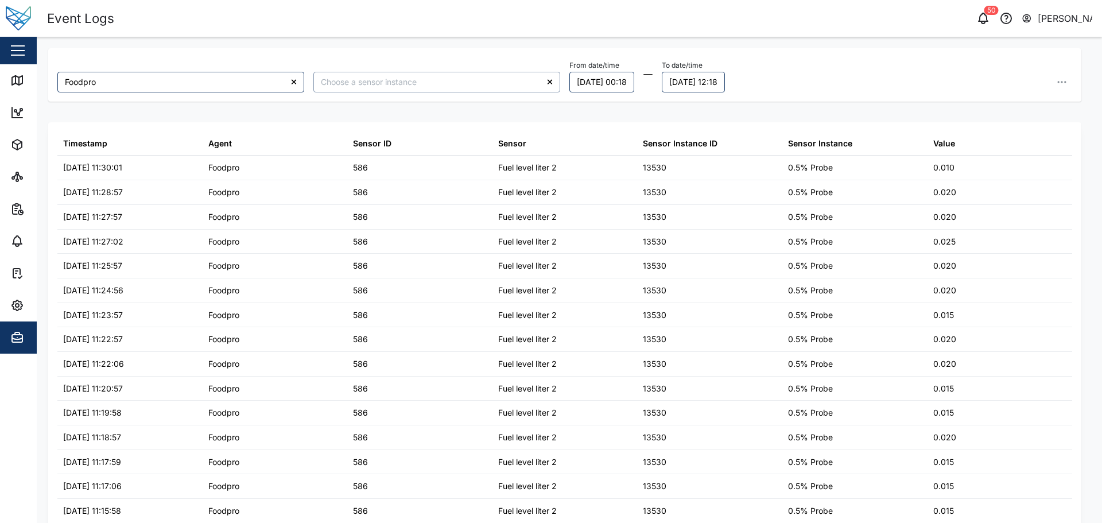
click at [450, 78] on input "search" at bounding box center [436, 82] width 247 height 21
type input "Fuel level liter"
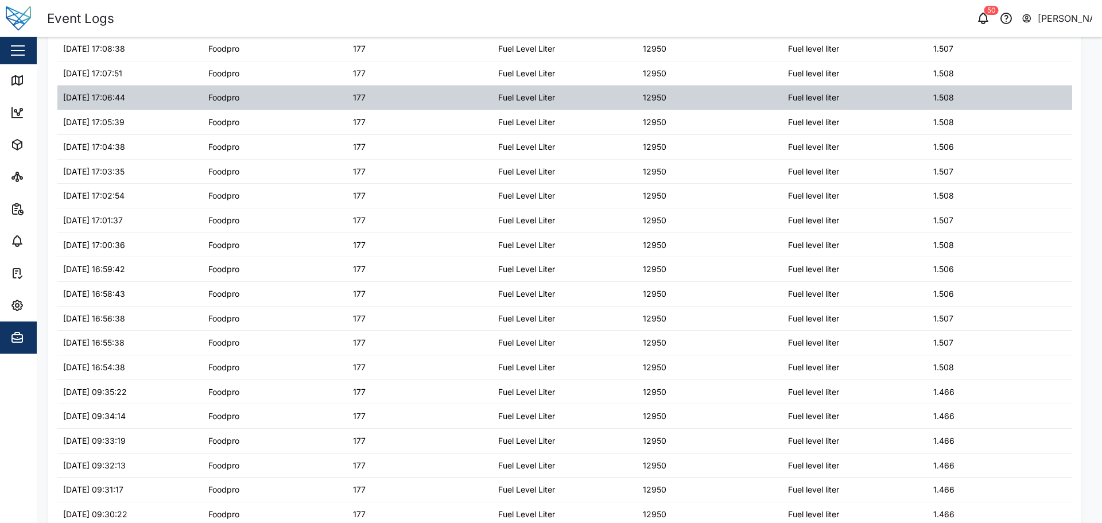
scroll to position [892, 0]
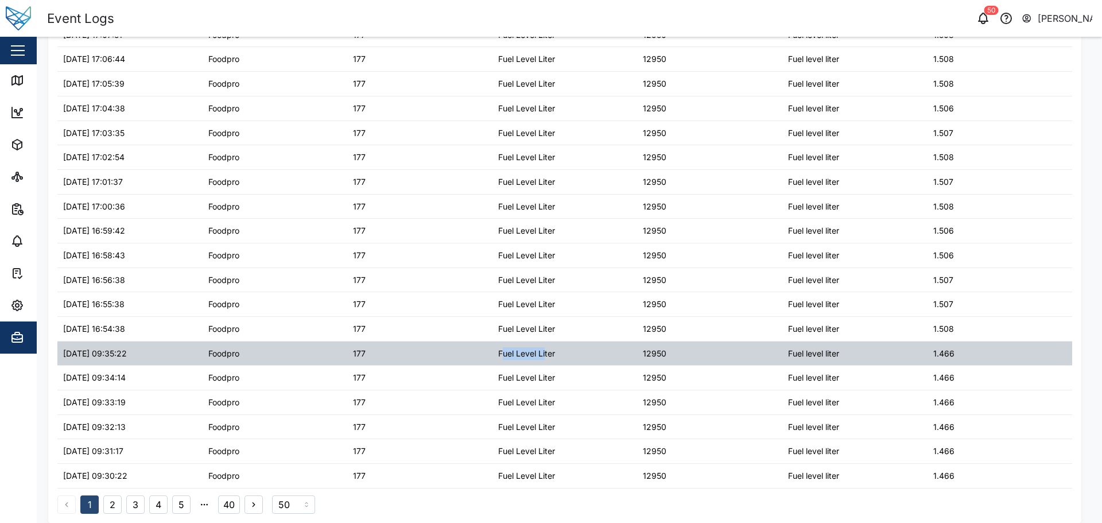
drag, startPoint x: 542, startPoint y: 356, endPoint x: 492, endPoint y: 353, distance: 50.0
click at [493, 355] on div "Fuel Level Liter" at bounding box center [564, 353] width 145 height 24
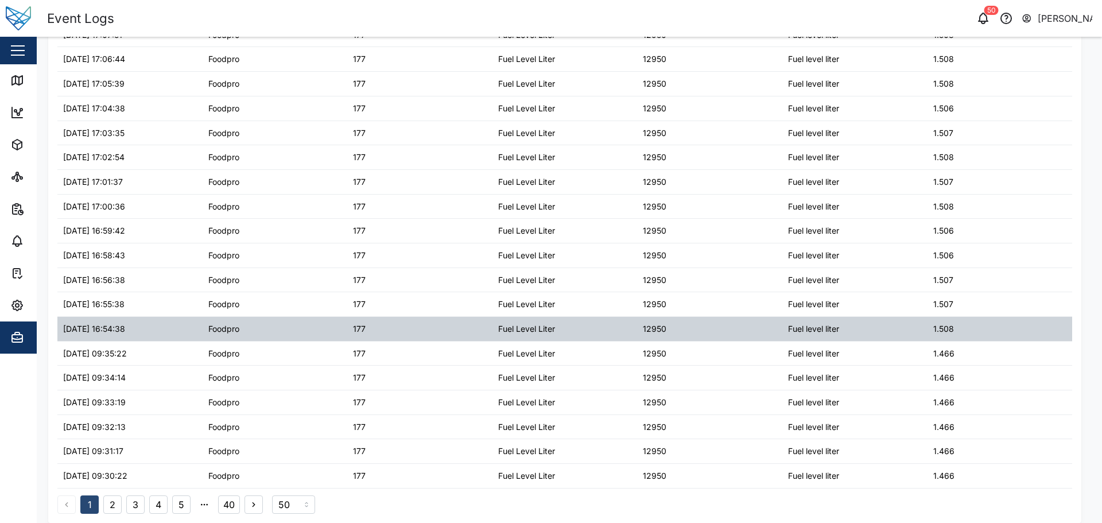
click at [516, 329] on div "Fuel Level Liter" at bounding box center [526, 329] width 57 height 13
drag, startPoint x: 524, startPoint y: 328, endPoint x: 958, endPoint y: 336, distance: 433.9
click at [958, 336] on div "12/09/2025 16:54:38 Foodpro 177 Fuel Level Liter 12950 Fuel level liter 1.508" at bounding box center [564, 329] width 1015 height 25
click at [958, 335] on div "1.508" at bounding box center [999, 329] width 145 height 24
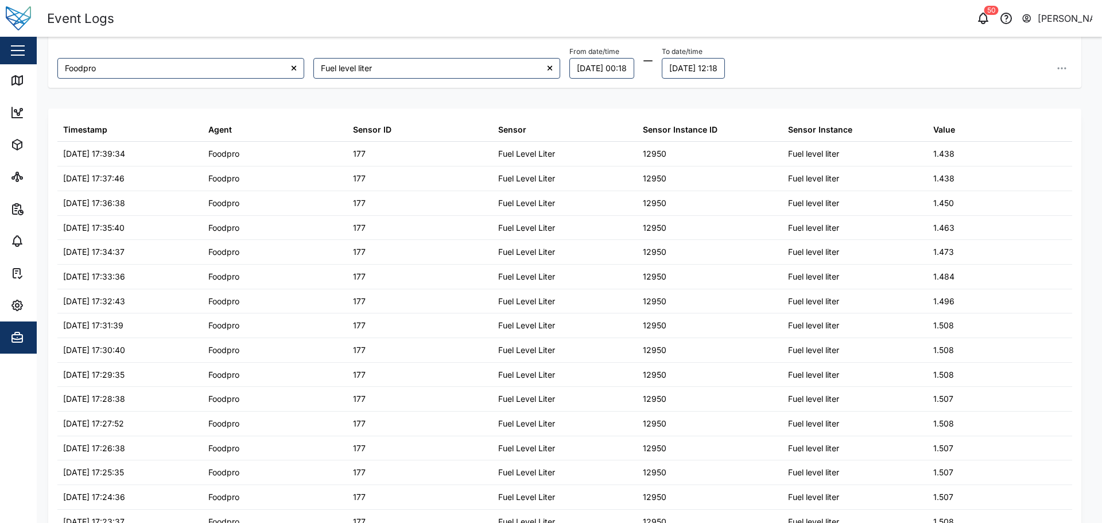
scroll to position [0, 0]
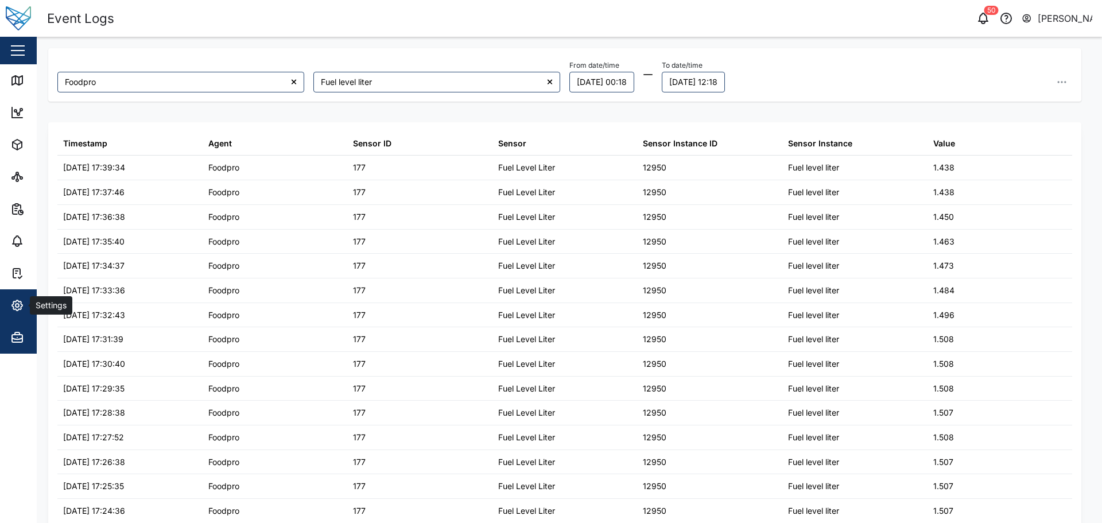
click at [30, 298] on span "Settings" at bounding box center [62, 305] width 104 height 32
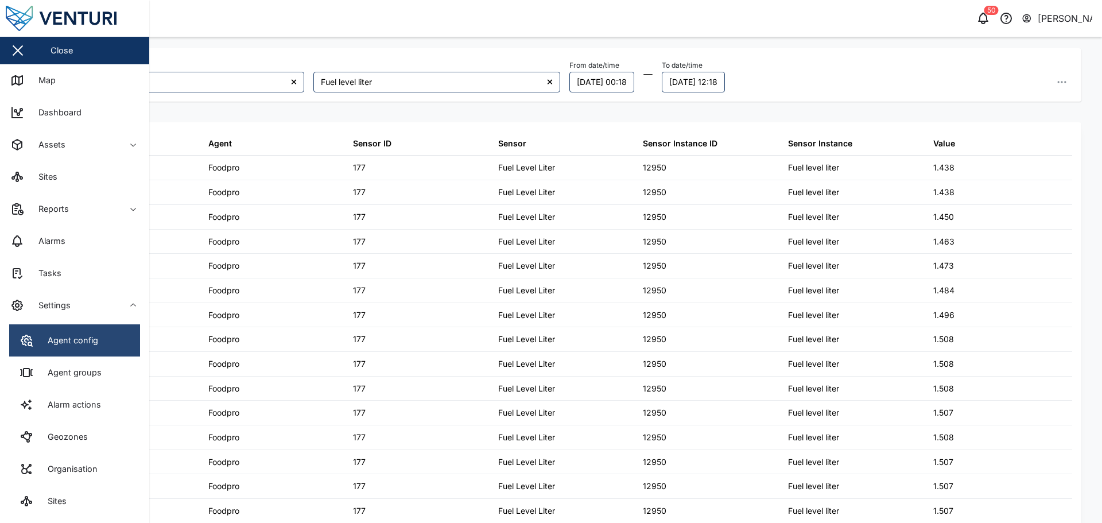
click at [133, 325] on link "Agent config" at bounding box center [74, 340] width 131 height 32
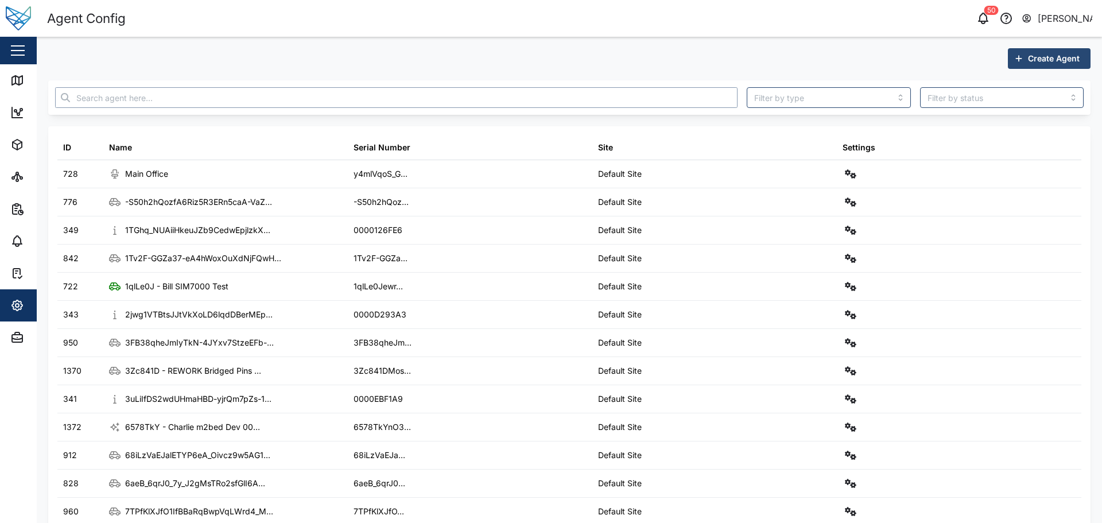
click at [316, 99] on input "text" at bounding box center [396, 97] width 682 height 21
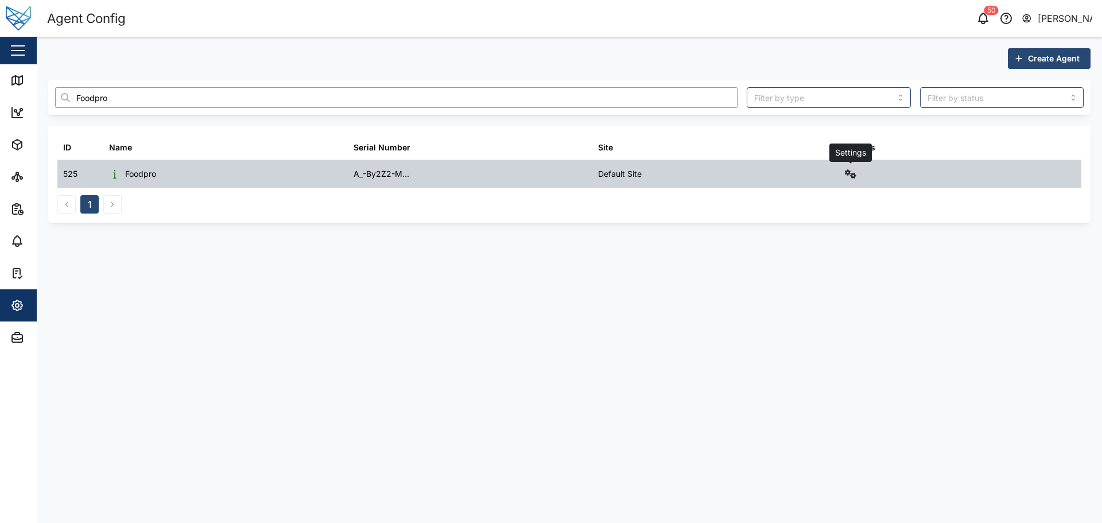
type input "Foodpro"
click at [848, 170] on icon "button" at bounding box center [850, 173] width 11 height 9
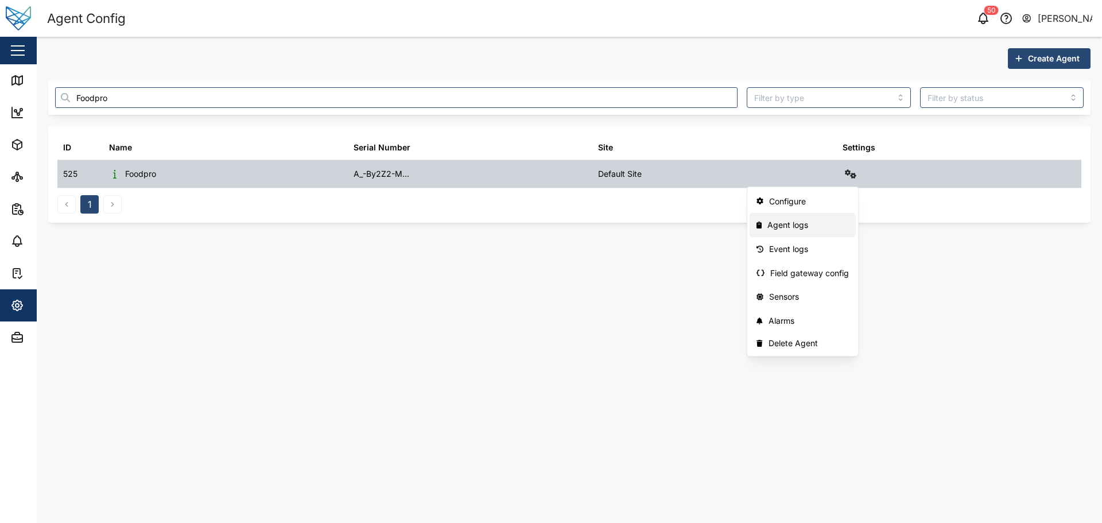
click at [799, 228] on div "Agent logs" at bounding box center [807, 225] width 81 height 13
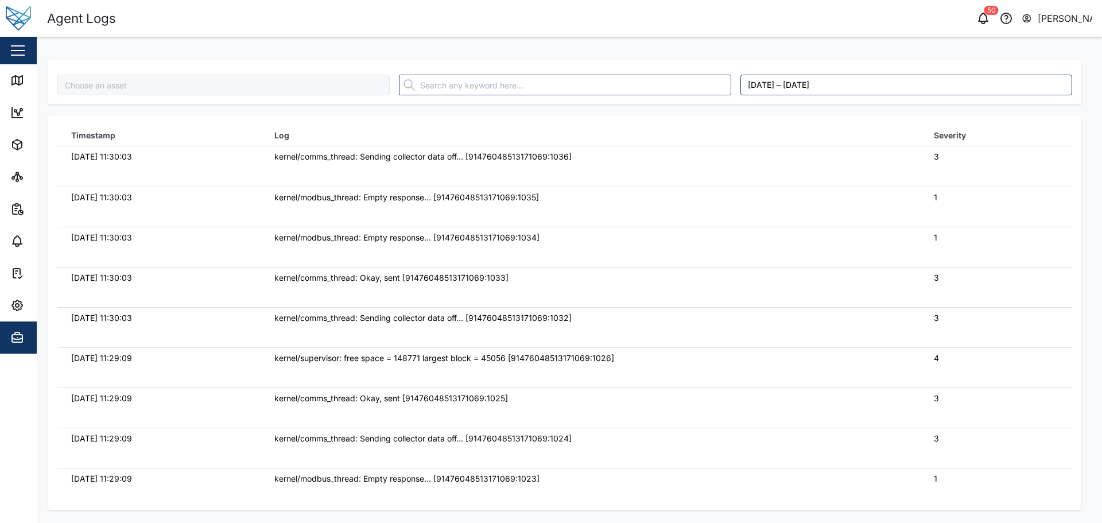
type input "Foodpro"
click at [38, 88] on main "Foodpro September 6, 2025 – September 13, 2025 Timestamp Log Severity 13/09/202…" at bounding box center [569, 280] width 1065 height 486
click at [28, 86] on div "Map" at bounding box center [32, 80] width 45 height 14
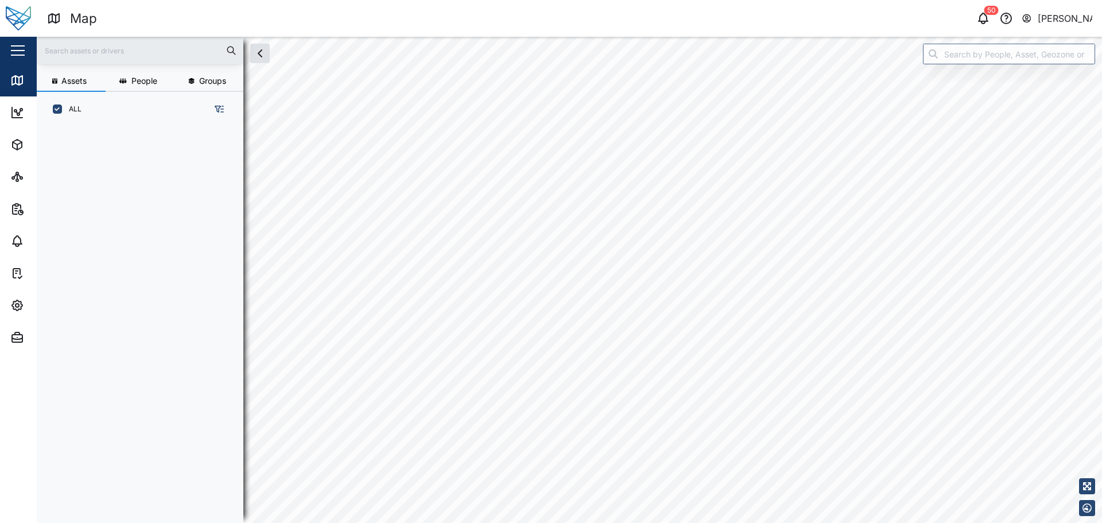
scroll to position [382, 180]
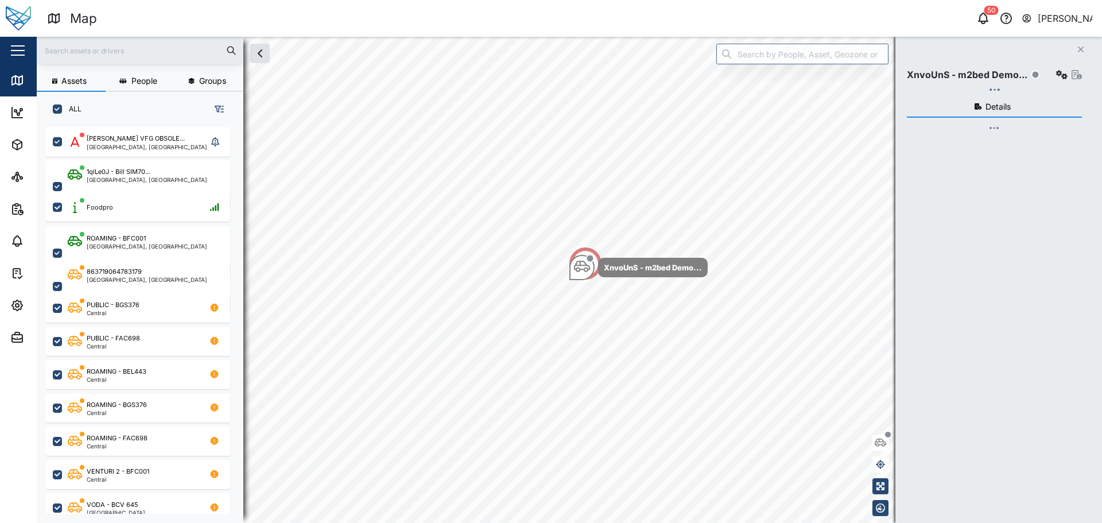
click at [1016, 54] on div "Close XnvoUnS - m2bed Demo... Details" at bounding box center [998, 280] width 207 height 486
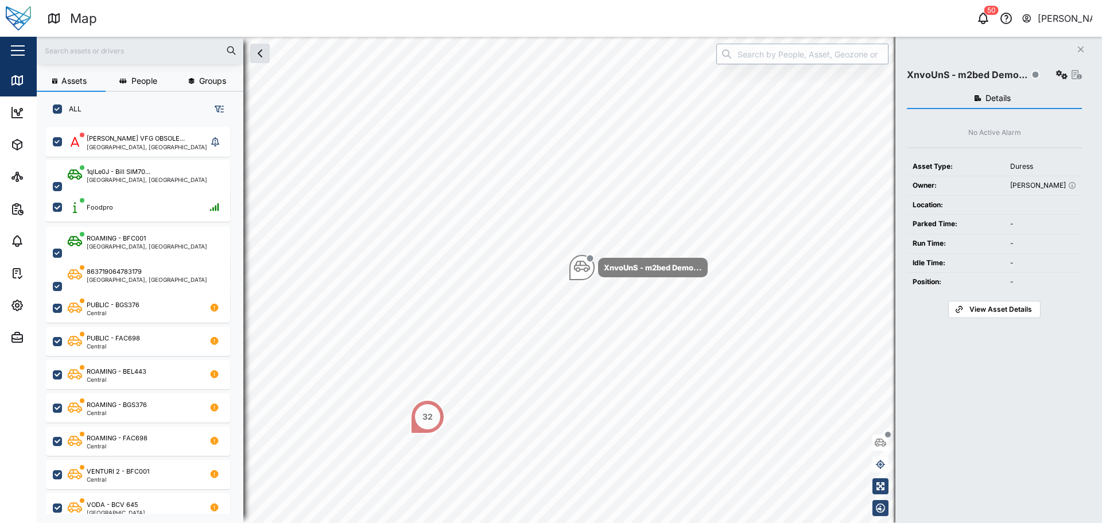
click at [786, 45] on input "search" at bounding box center [802, 54] width 172 height 21
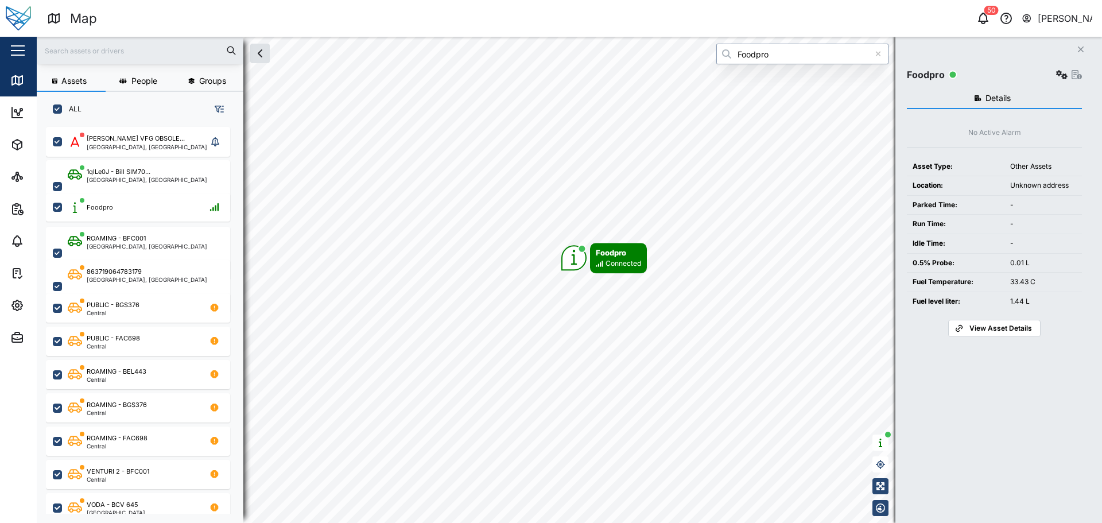
type input "Foodpro"
click at [1066, 75] on icon "button" at bounding box center [1061, 74] width 11 height 9
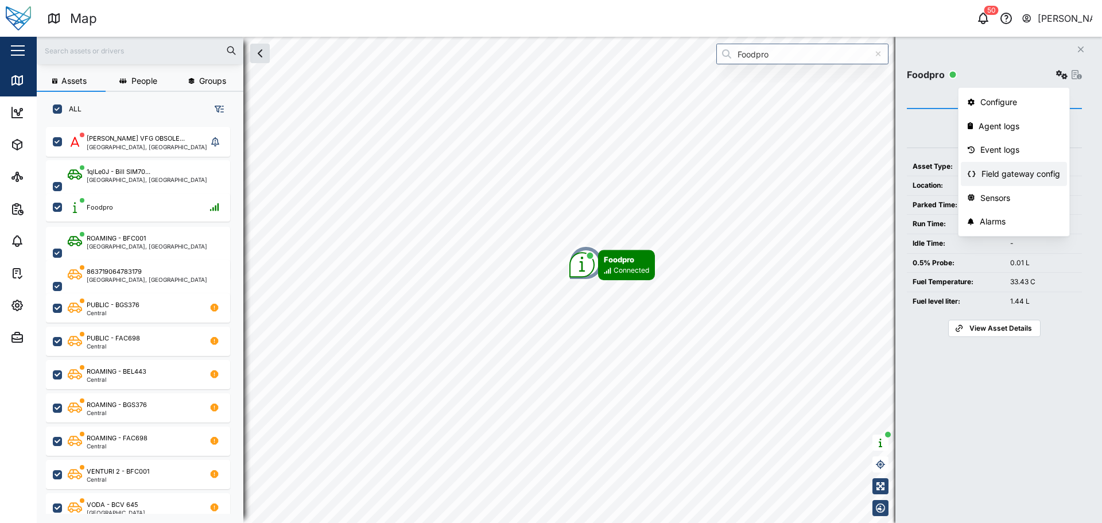
click at [1038, 170] on div "Field gateway config" at bounding box center [1020, 174] width 79 height 13
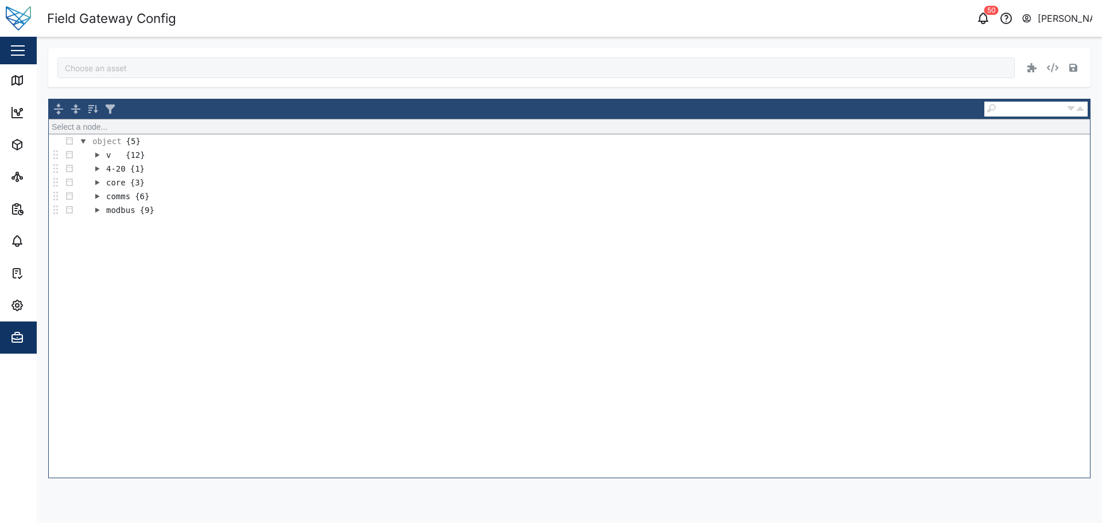
type input "Foodpro"
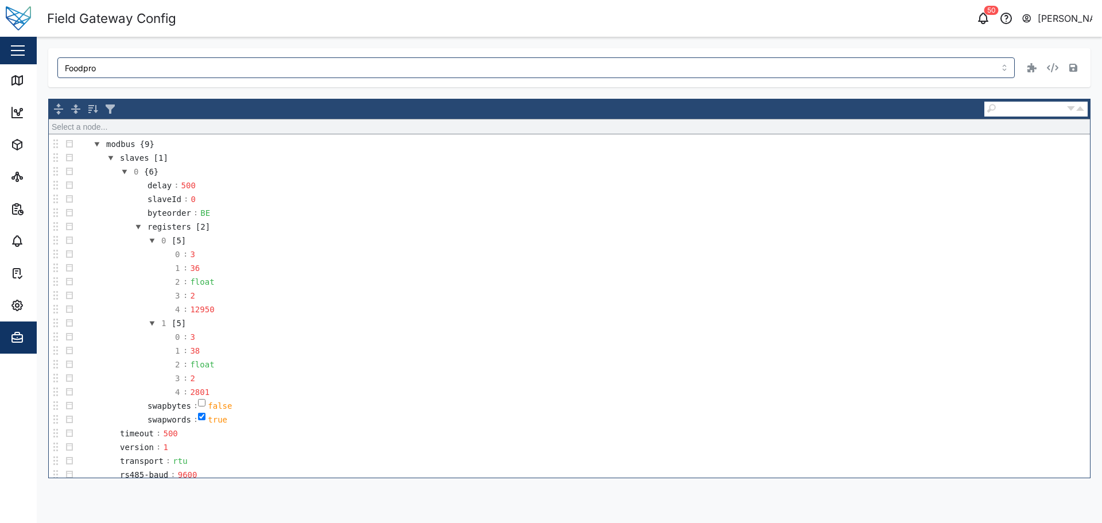
scroll to position [536, 0]
drag, startPoint x: 186, startPoint y: 199, endPoint x: 228, endPoint y: 199, distance: 41.9
click at [215, 198] on td "slaveId : 0" at bounding box center [582, 198] width 1013 height 14
click at [295, 215] on td "byteorder : BE" at bounding box center [582, 211] width 1013 height 14
click at [425, 229] on td "registers [2]" at bounding box center [582, 225] width 1013 height 14
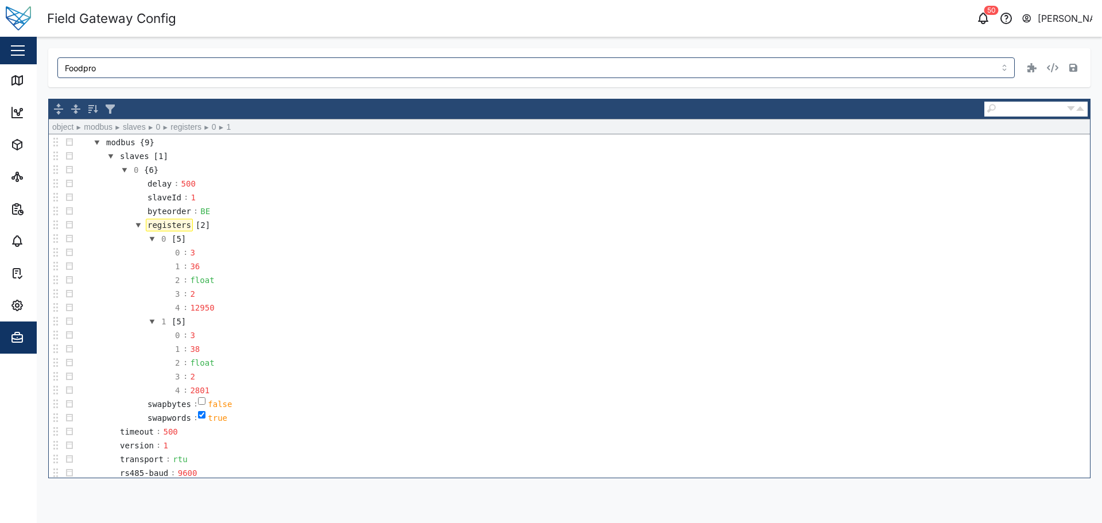
click at [514, 265] on td "1 : 36" at bounding box center [582, 266] width 1013 height 14
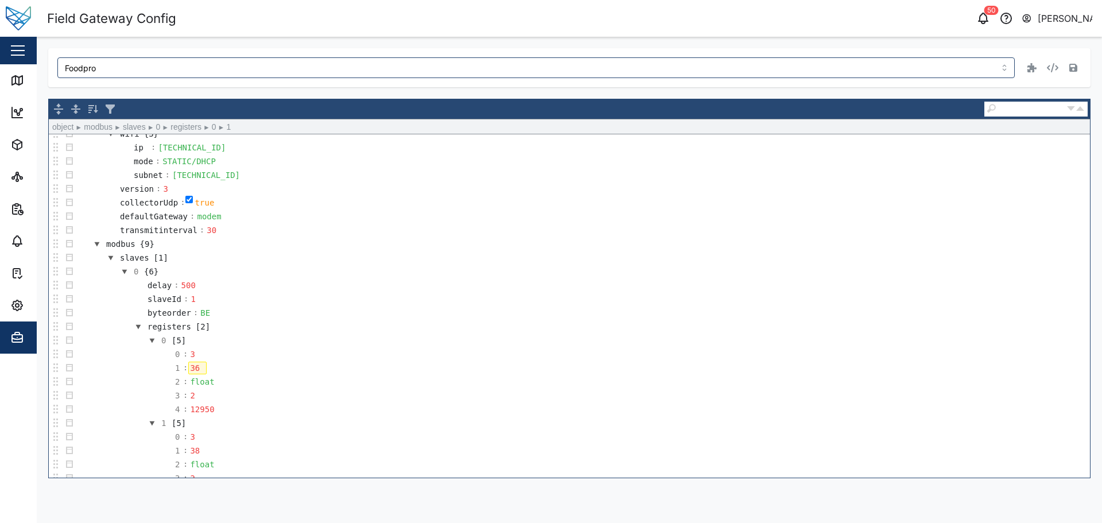
scroll to position [421, 0]
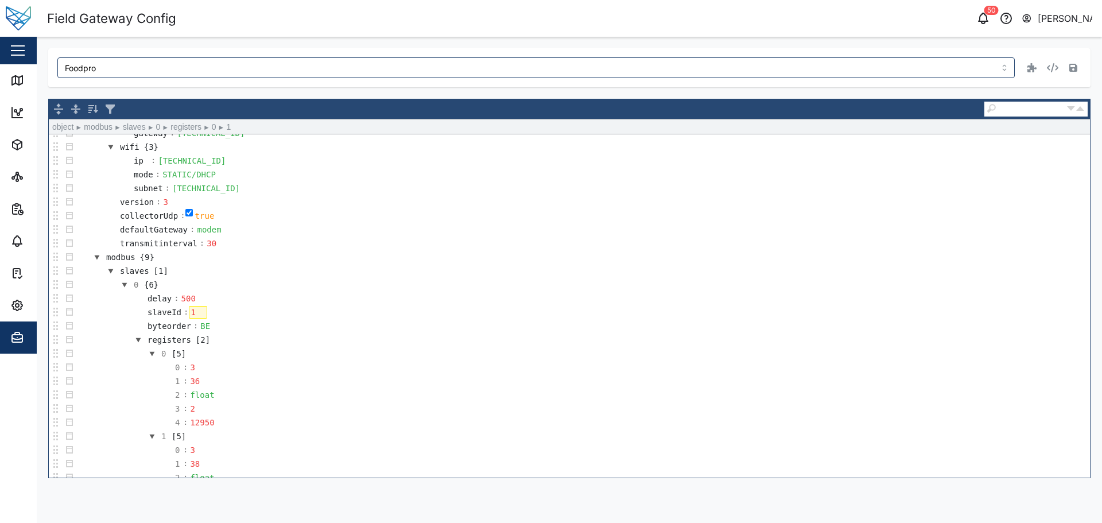
click at [200, 312] on div "1" at bounding box center [198, 312] width 18 height 13
drag, startPoint x: 500, startPoint y: 282, endPoint x: 504, endPoint y: 289, distance: 7.5
click at [500, 286] on td "0 {6}" at bounding box center [582, 285] width 1013 height 14
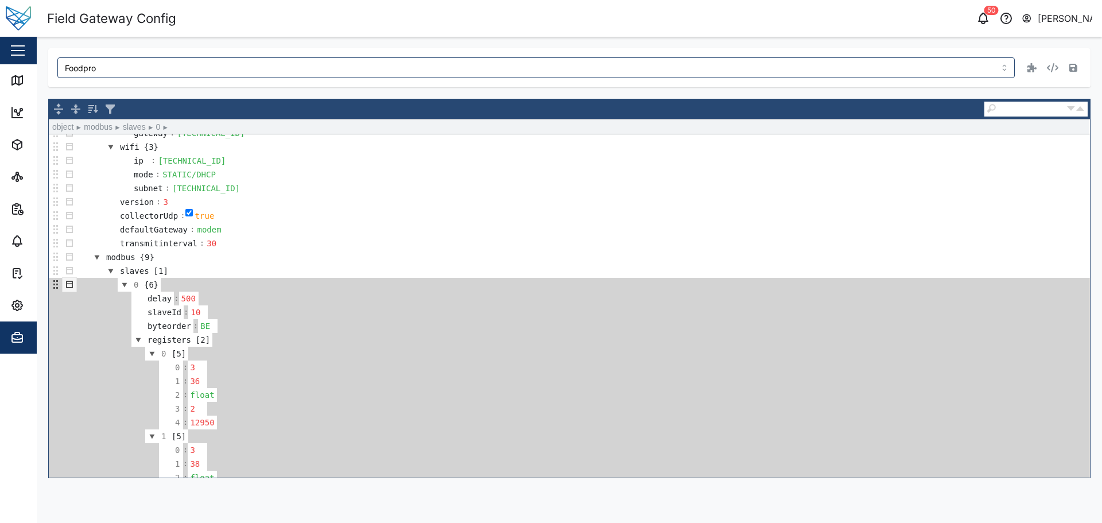
click at [733, 255] on td "modbus {9}" at bounding box center [582, 257] width 1013 height 14
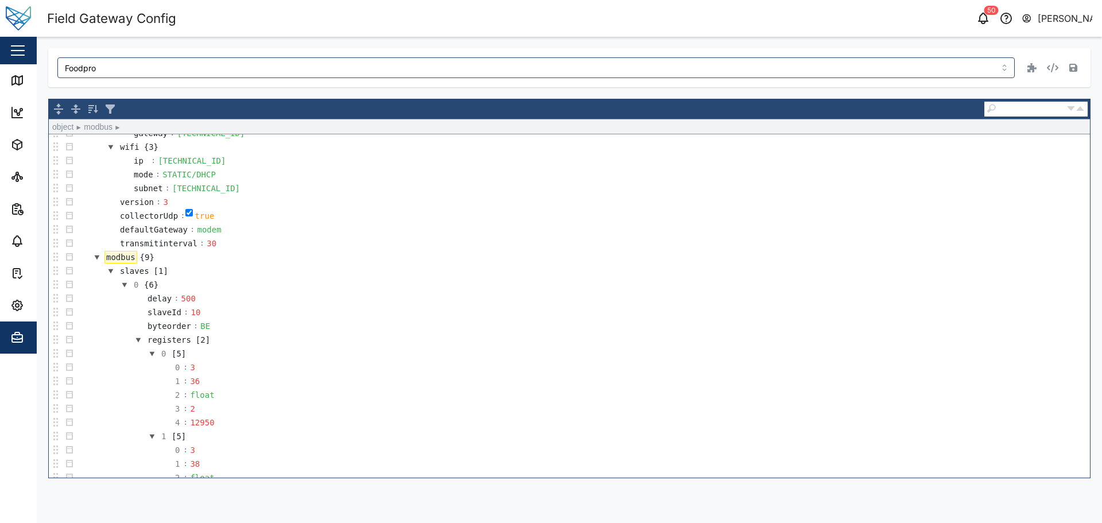
click at [885, 304] on td "delay : 500" at bounding box center [582, 299] width 1013 height 14
click at [1071, 68] on icon "button" at bounding box center [1073, 68] width 8 height 8
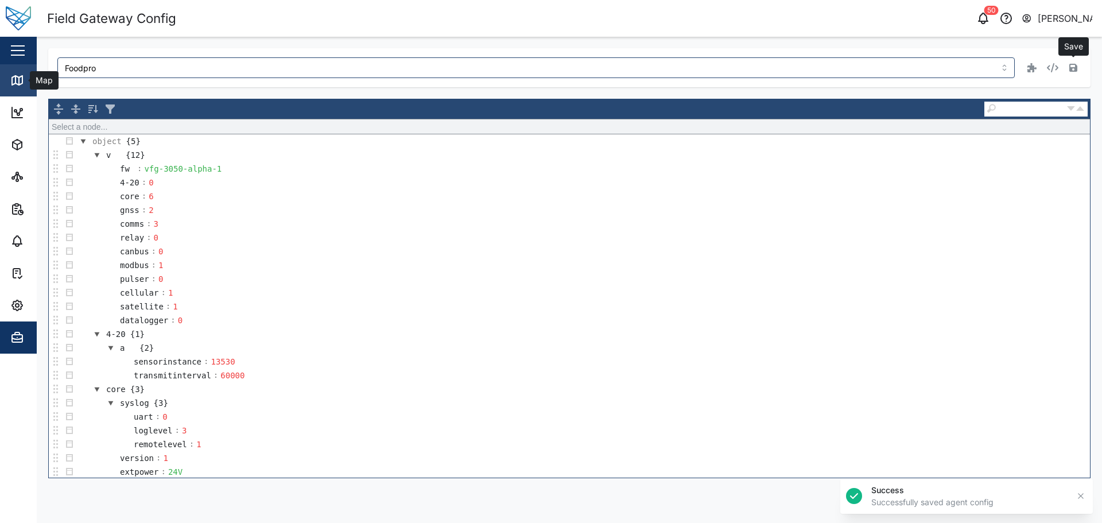
click at [35, 81] on div "Map" at bounding box center [43, 80] width 26 height 13
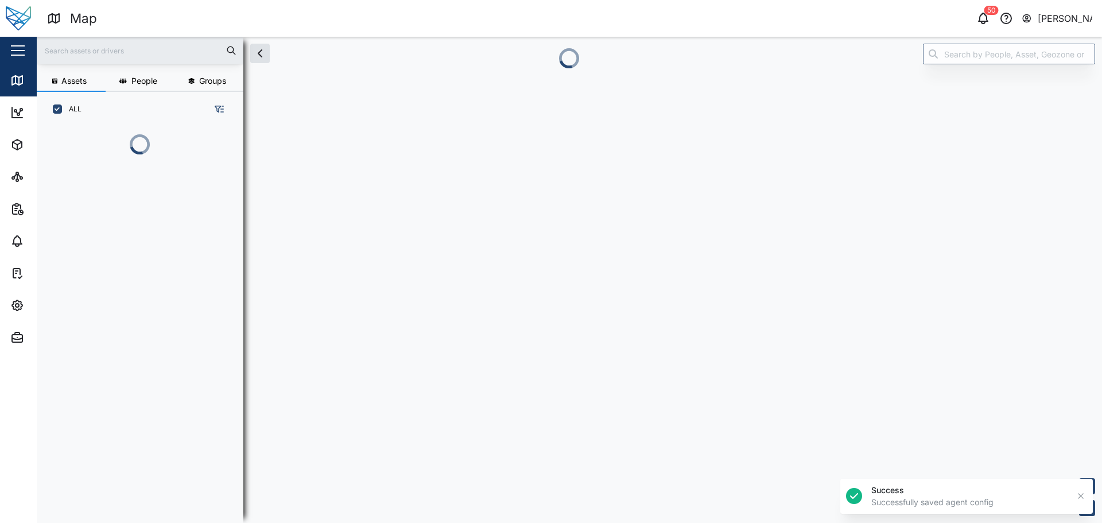
scroll to position [9, 9]
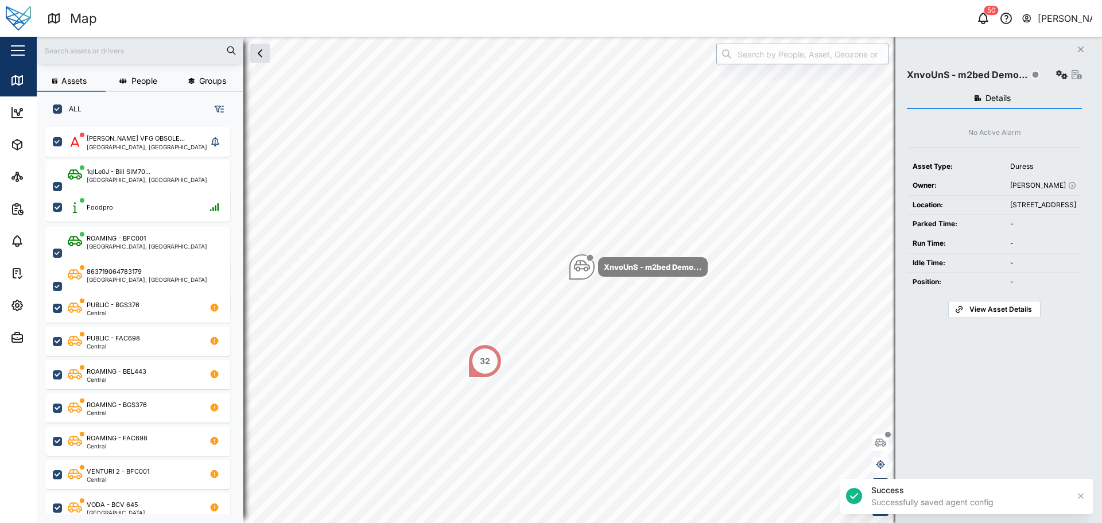
click at [825, 55] on input "search" at bounding box center [802, 54] width 172 height 21
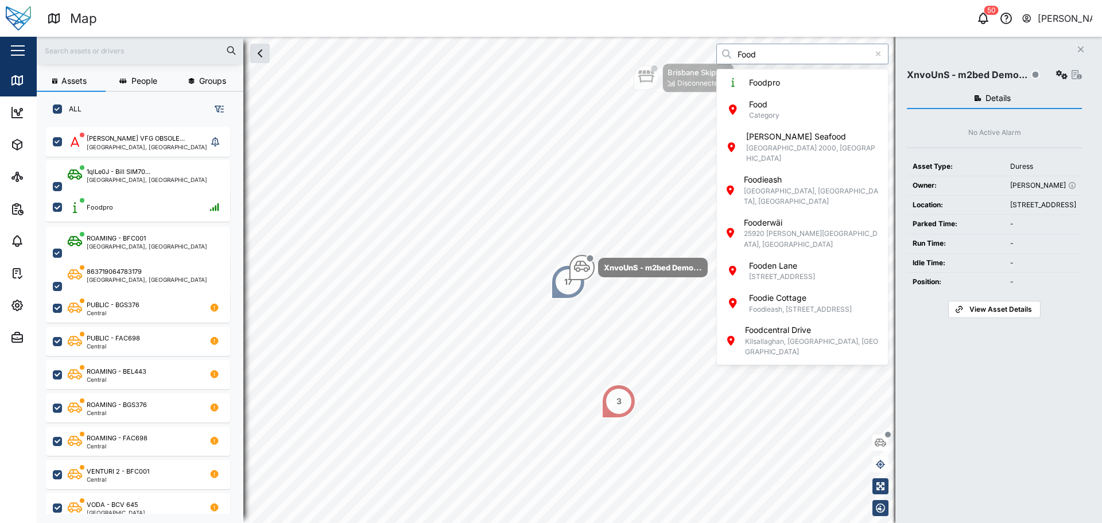
drag, startPoint x: 826, startPoint y: 71, endPoint x: 827, endPoint y: 77, distance: 6.4
click at [827, 76] on div "Foodpro Food Category Jordan's Seafood Sydney 2000, Australia Foodieash Fife, S…" at bounding box center [802, 216] width 171 height 295
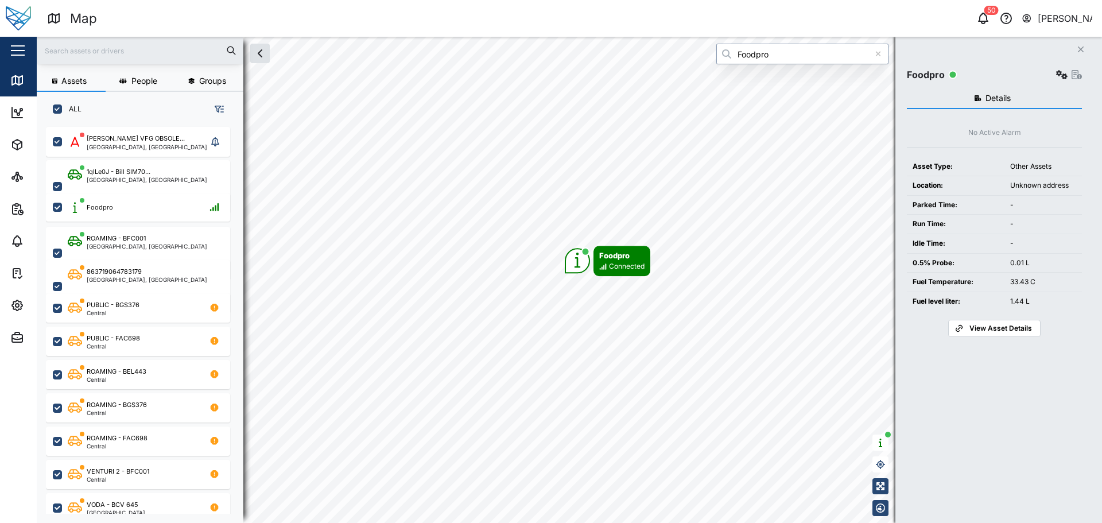
type input "Foodpro"
click at [1059, 73] on icon "button" at bounding box center [1061, 74] width 11 height 9
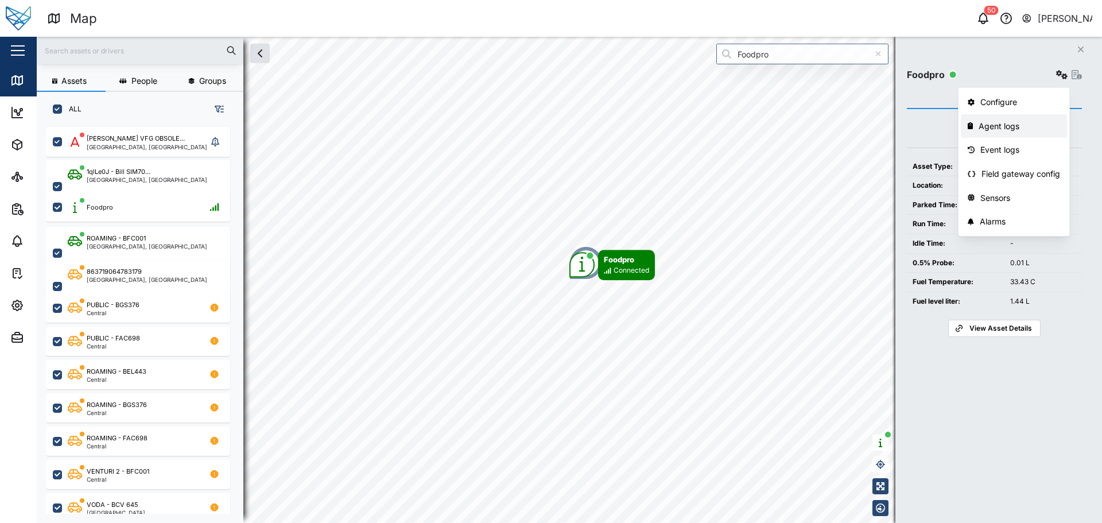
click at [993, 127] on div "Agent logs" at bounding box center [1018, 126] width 81 height 13
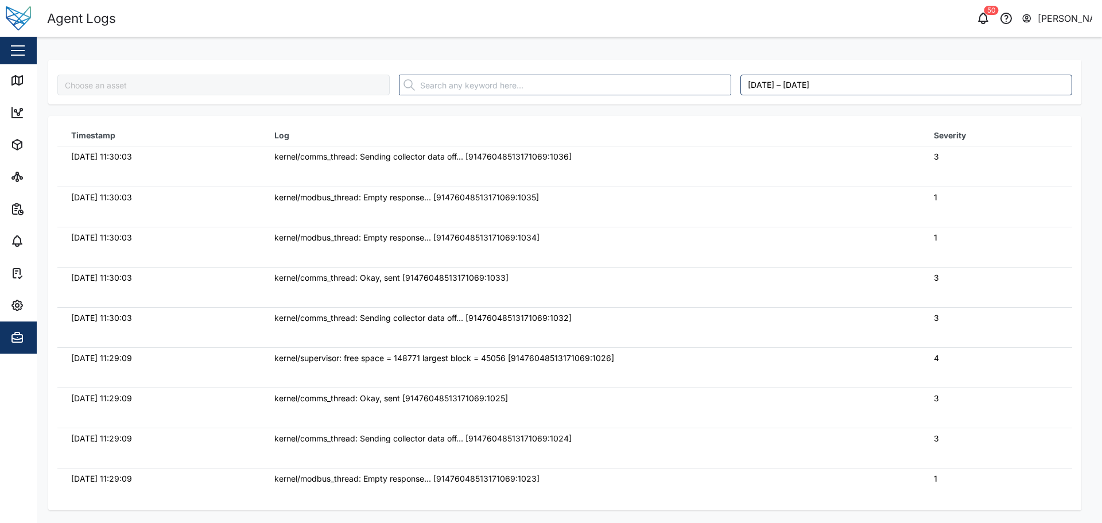
type input "Foodpro"
click at [22, 93] on link "Map" at bounding box center [74, 80] width 149 height 32
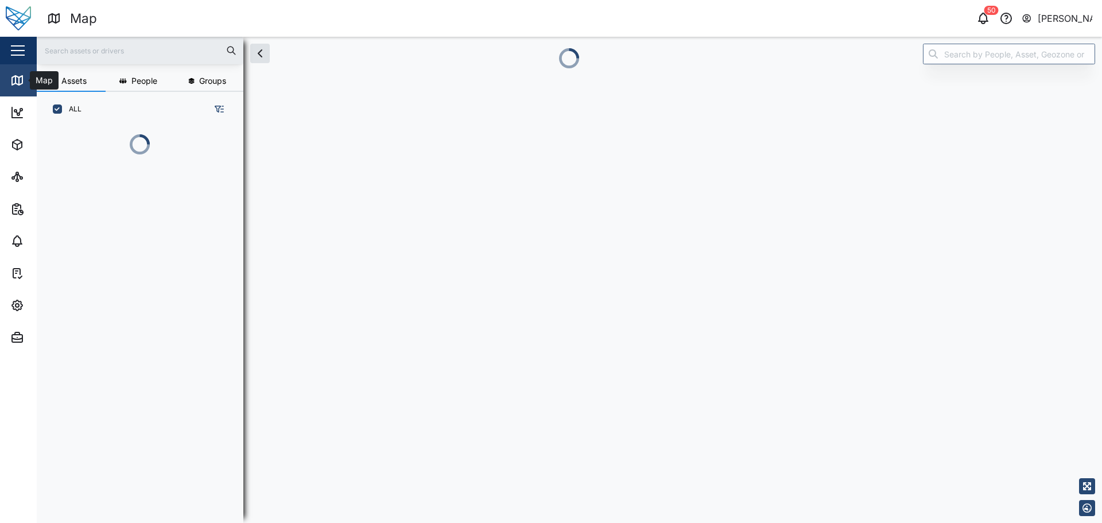
scroll to position [9, 9]
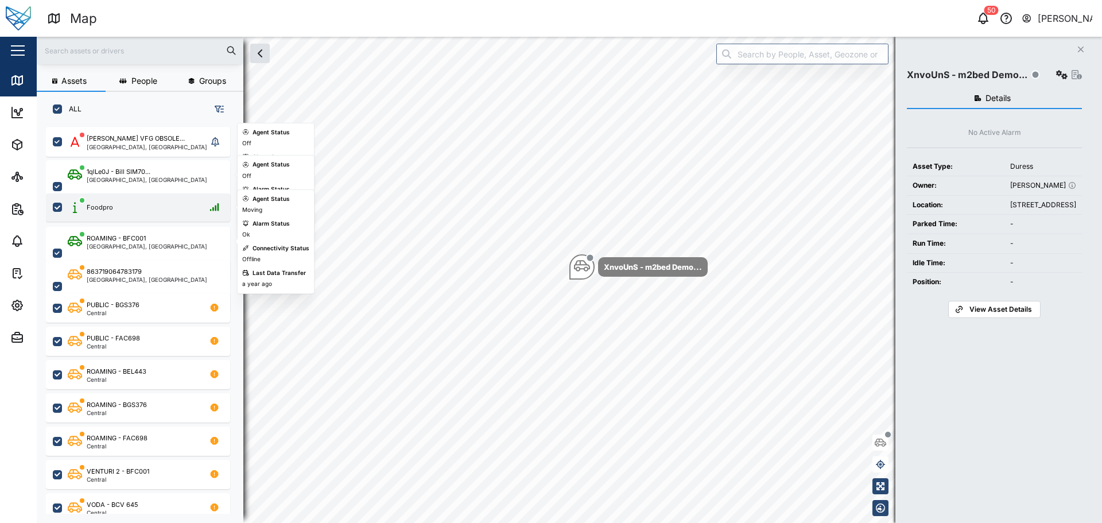
click at [134, 213] on div "Foodpro" at bounding box center [146, 207] width 156 height 14
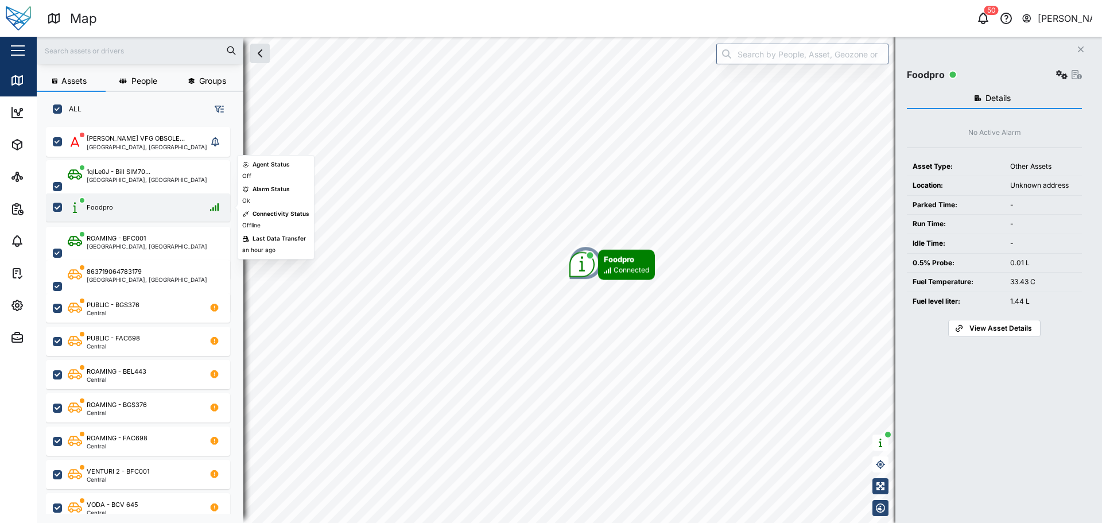
click at [153, 201] on div "Foodpro" at bounding box center [146, 207] width 156 height 14
click at [1064, 75] on icon "button" at bounding box center [1061, 74] width 11 height 9
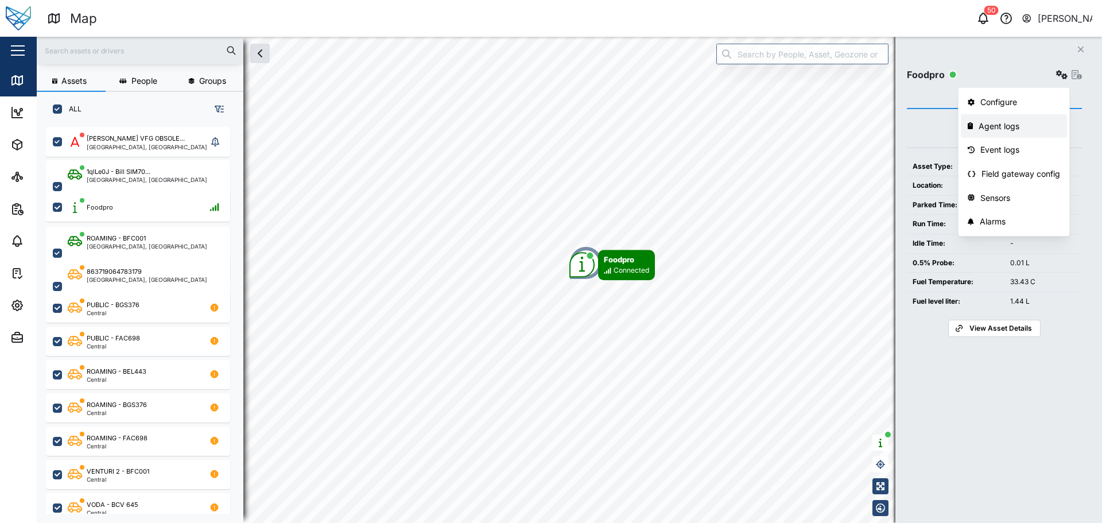
click at [1020, 127] on div "Agent logs" at bounding box center [1018, 126] width 81 height 13
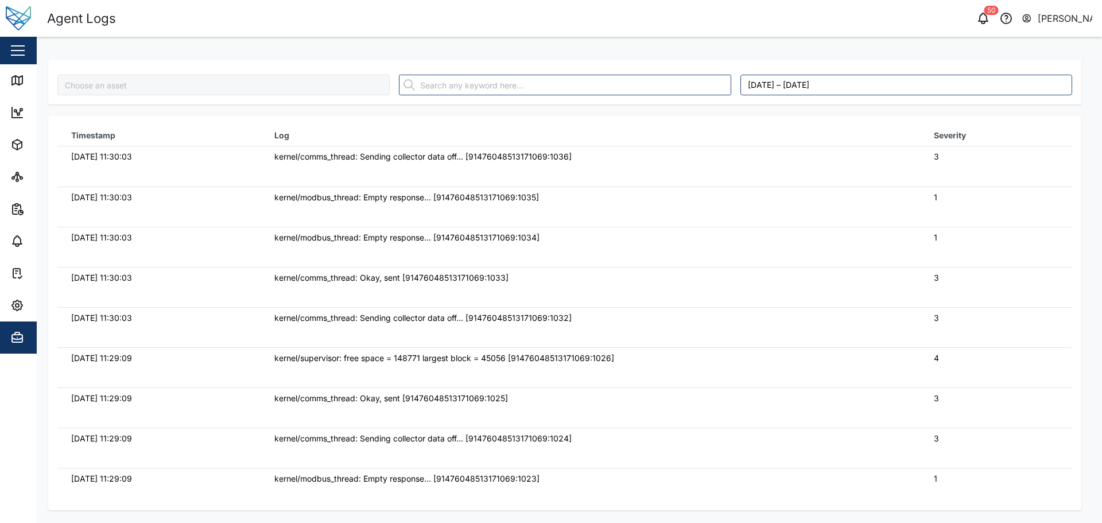
type input "Foodpro"
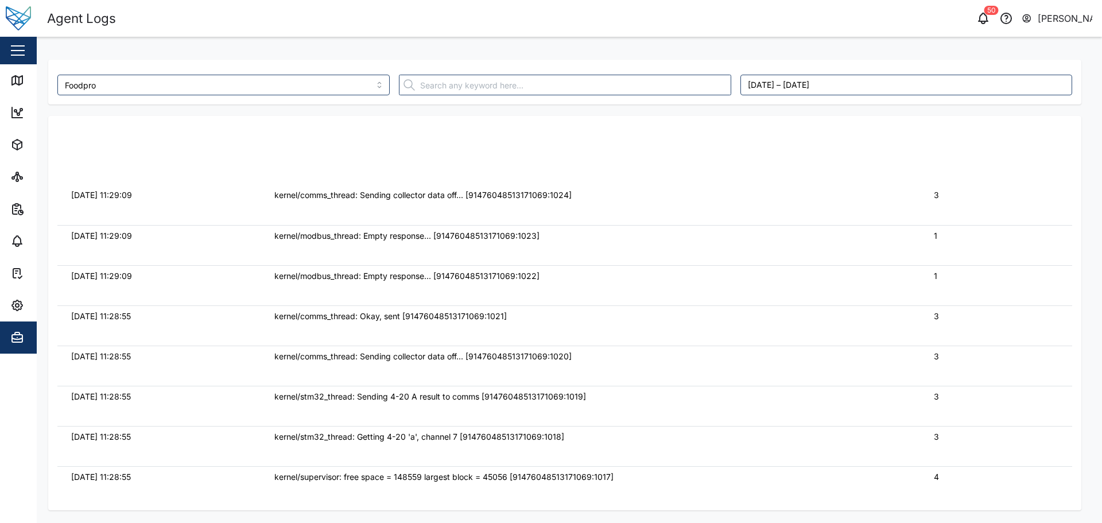
scroll to position [344, 0]
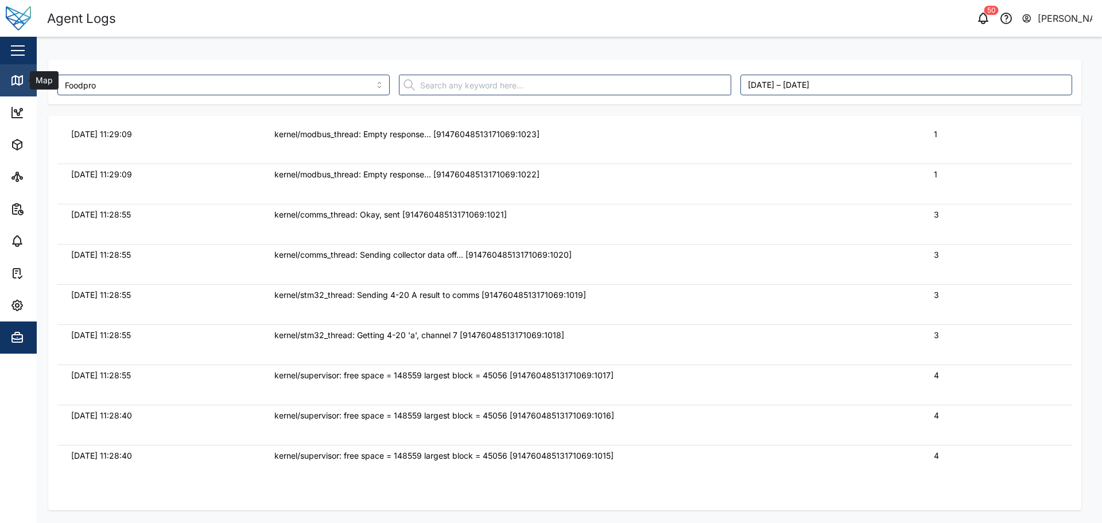
click at [10, 83] on icon at bounding box center [17, 80] width 14 height 14
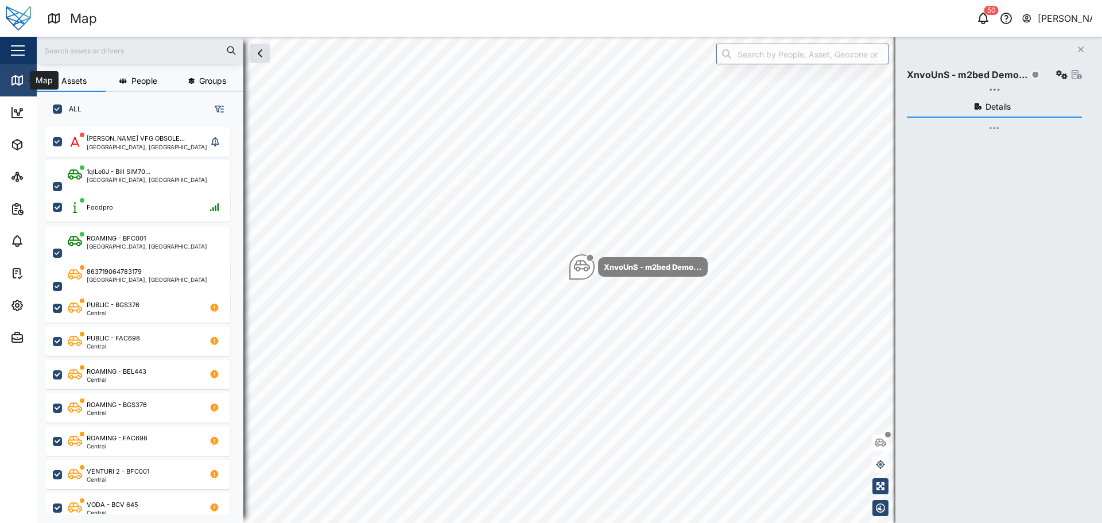
scroll to position [382, 180]
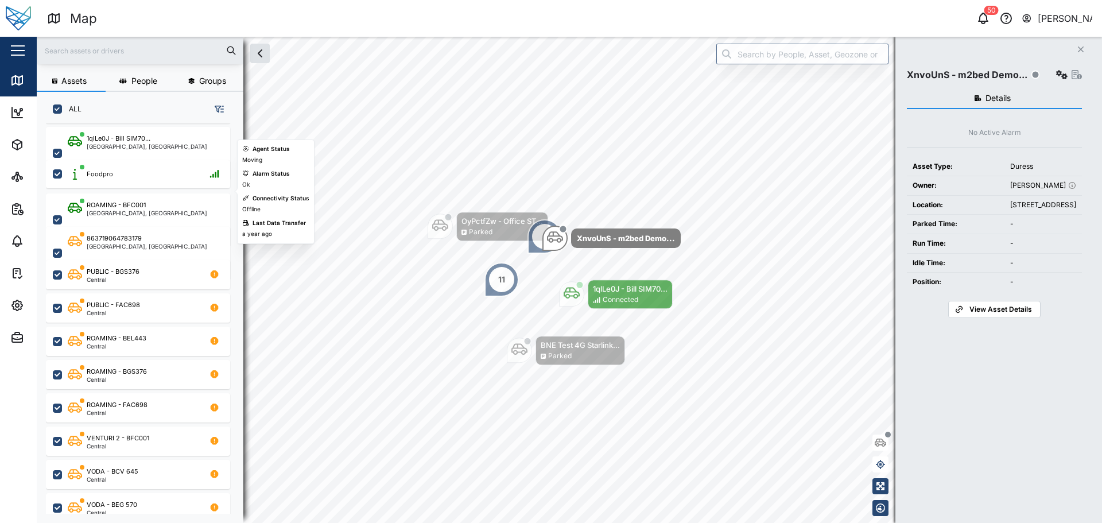
scroll to position [57, 0]
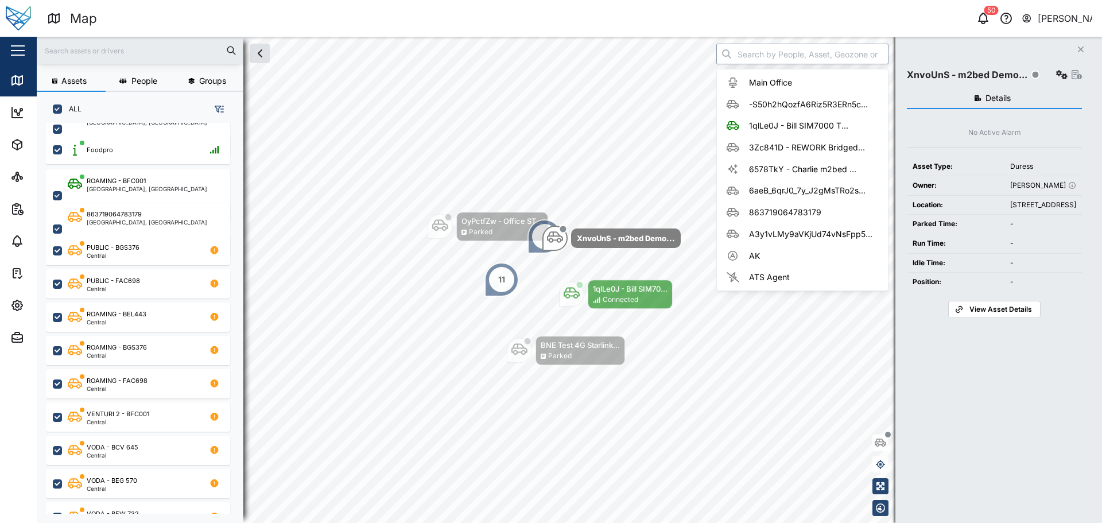
click at [816, 57] on input "search" at bounding box center [802, 54] width 172 height 21
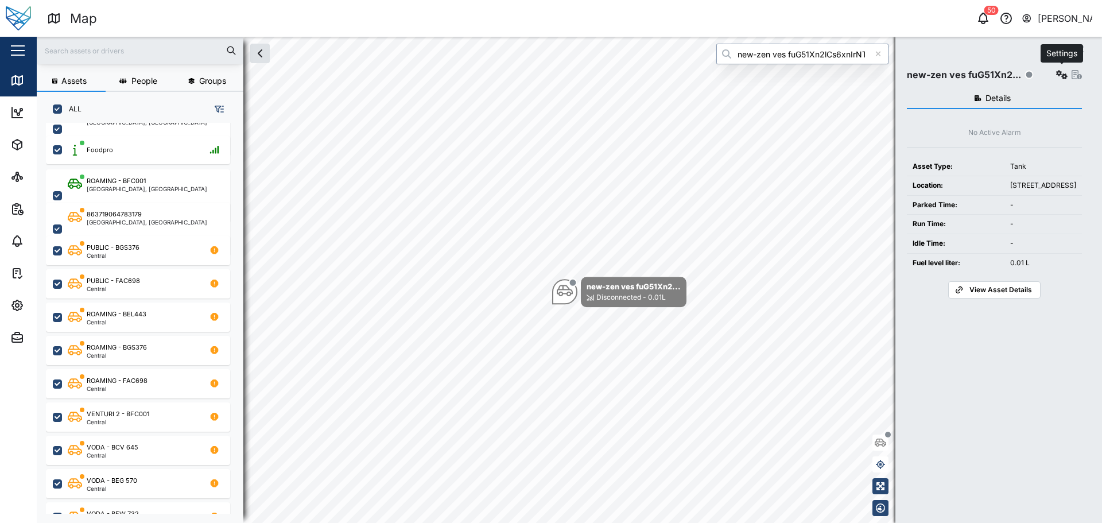
type input "new-zen ves fuG51Xn2lCs6xnIrNTYMbP0UdBsLVDzMai1qxHIZyGI"
click at [1059, 79] on icon "button" at bounding box center [1061, 74] width 11 height 9
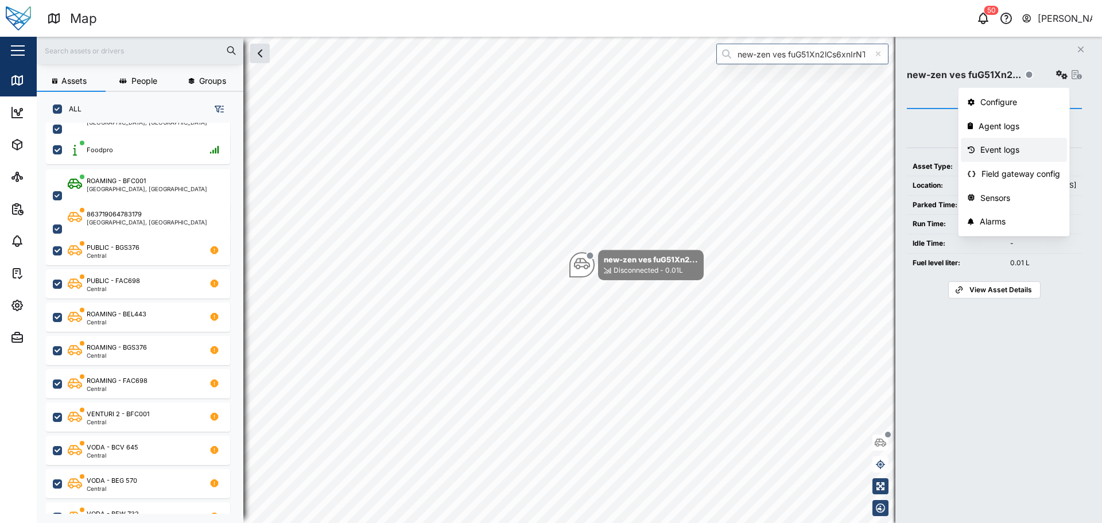
click at [982, 129] on div "Agent logs" at bounding box center [1018, 126] width 81 height 13
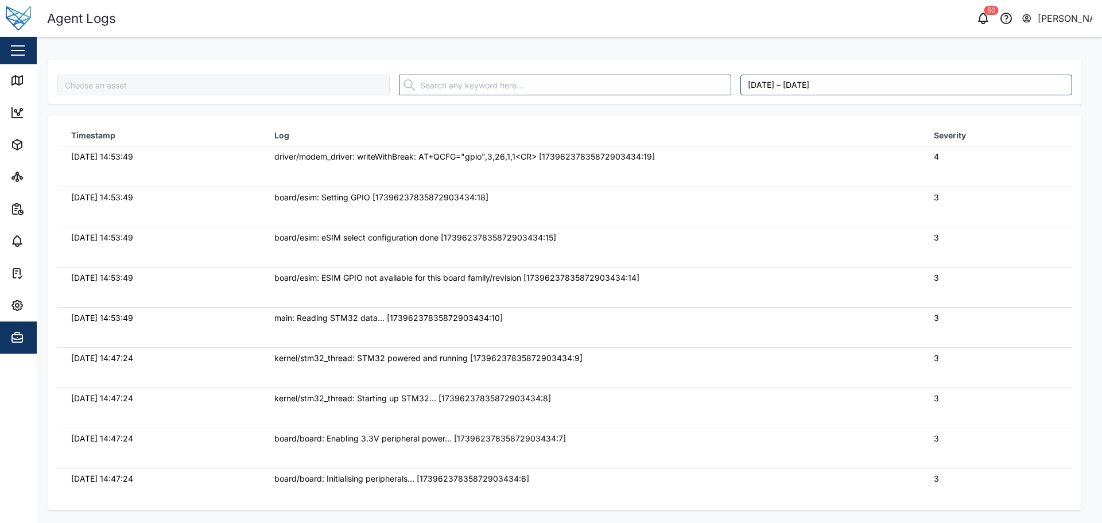
type input "new-zen ves fuG51Xn2lCs6xnIrNTYMbP0UdBsLVDzMai1qxHIZyGI"
drag, startPoint x: 139, startPoint y: 163, endPoint x: 383, endPoint y: 180, distance: 245.0
click at [274, 165] on tr "10/09/2025 14:53:49 driver/modem_driver: writeWithBreak: AT+QCFG="gpio",3,26,1,…" at bounding box center [564, 166] width 1015 height 40
click at [407, 187] on td "board/esim: Setting GPIO [17396237835872903434:18]" at bounding box center [590, 207] width 659 height 40
click at [16, 87] on link "Map" at bounding box center [74, 80] width 149 height 32
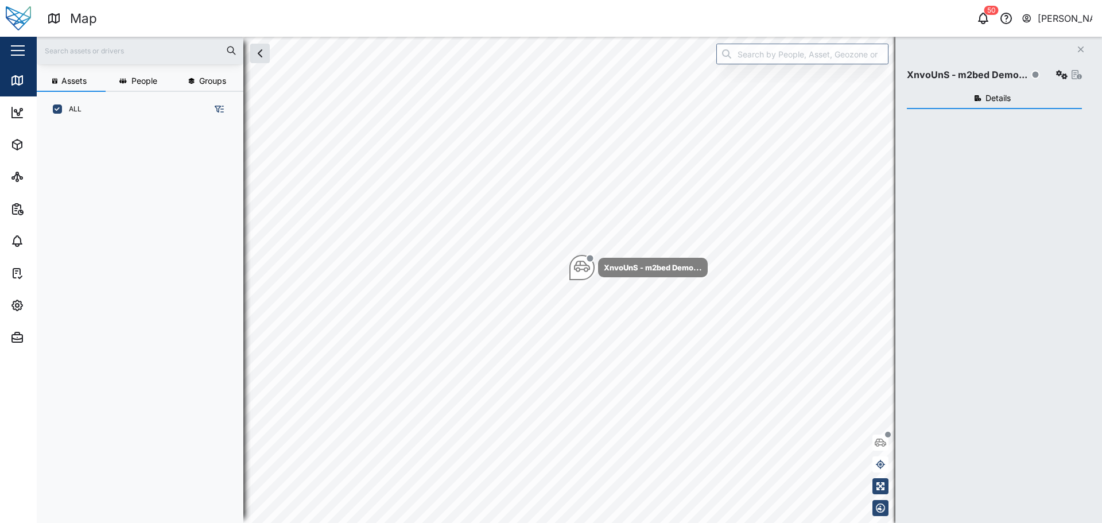
scroll to position [382, 180]
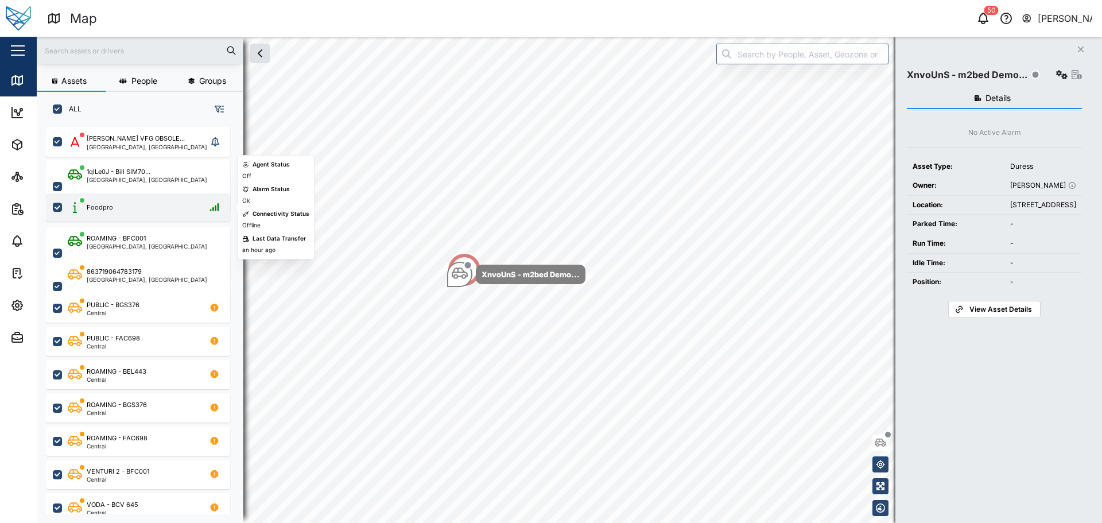
drag, startPoint x: 151, startPoint y: 201, endPoint x: 129, endPoint y: 197, distance: 22.6
click at [151, 201] on div "Foodpro" at bounding box center [146, 207] width 156 height 14
